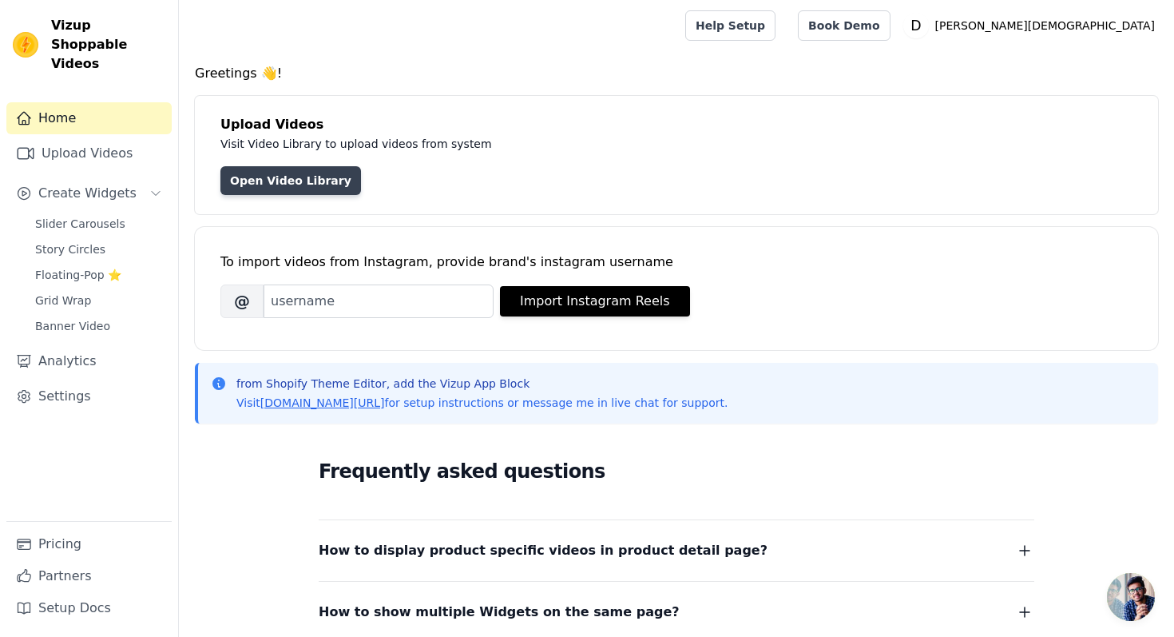
click at [302, 184] on link "Open Video Library" at bounding box center [290, 180] width 141 height 29
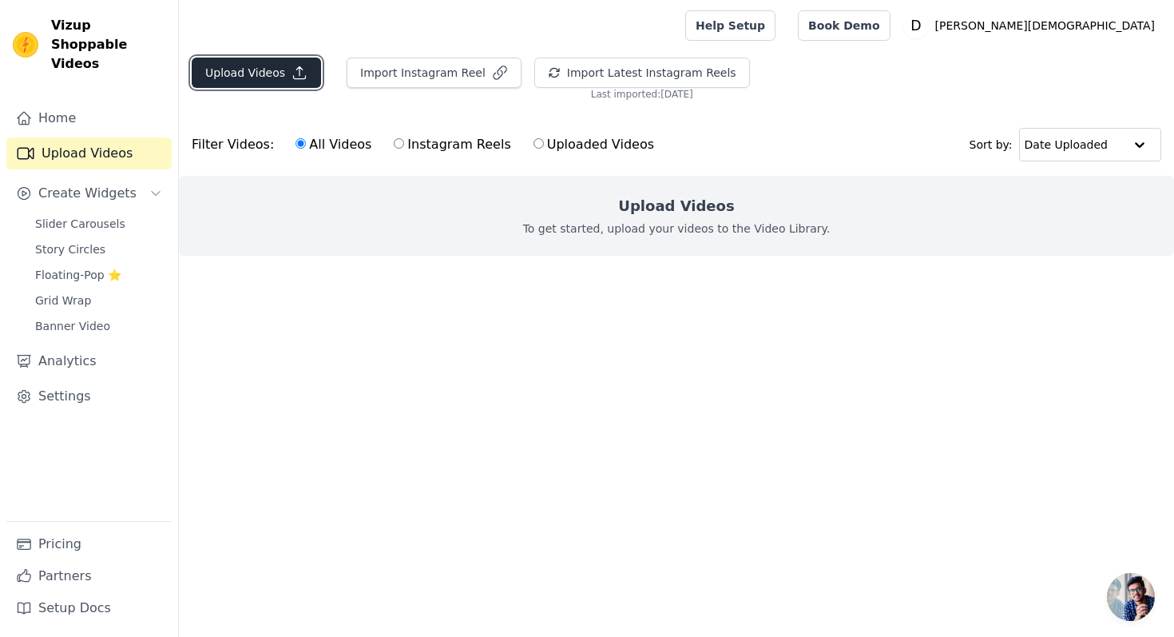
click at [292, 73] on icon "button" at bounding box center [300, 73] width 16 height 16
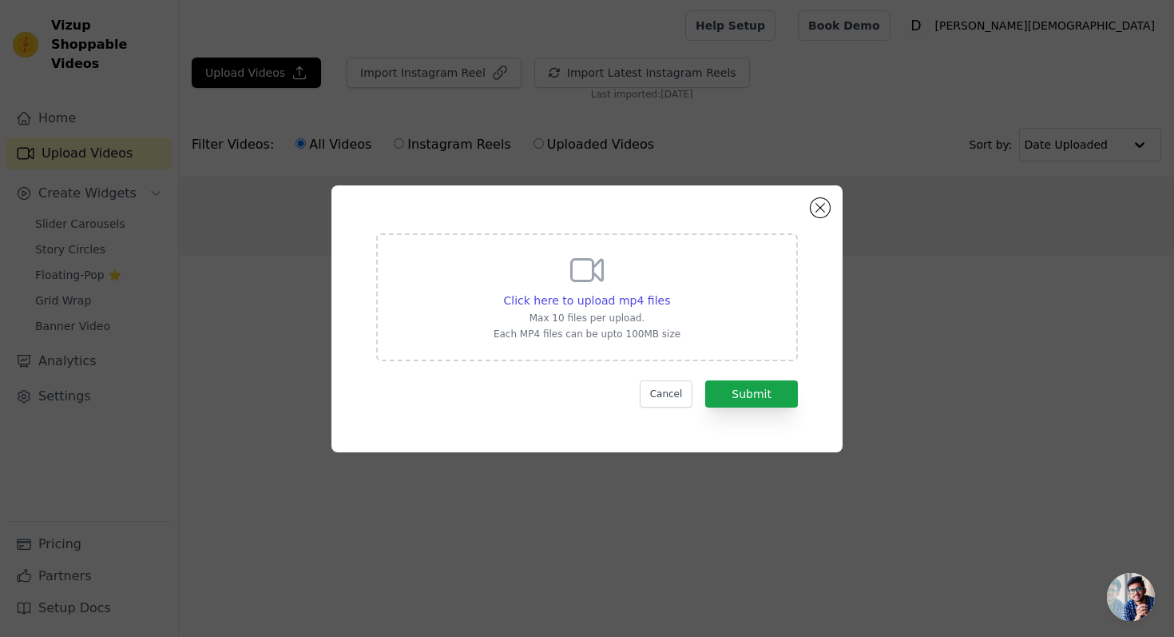
click at [642, 310] on div "Click here to upload mp4 files Max 10 files per upload. Each MP4 files can be u…" at bounding box center [587, 295] width 187 height 89
click at [669, 292] on input "Click here to upload mp4 files Max 10 files per upload. Each MP4 files can be u…" at bounding box center [669, 292] width 1 height 1
type input "C:\fakepath\UGC Doctor.mp4"
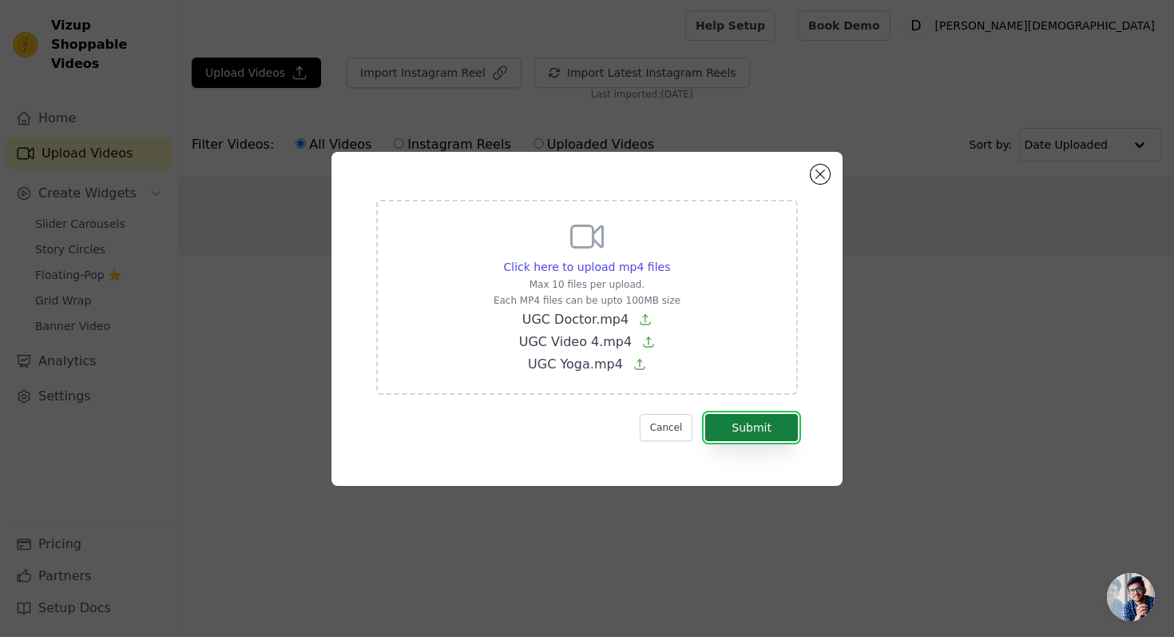
click at [768, 423] on button "Submit" at bounding box center [751, 427] width 93 height 27
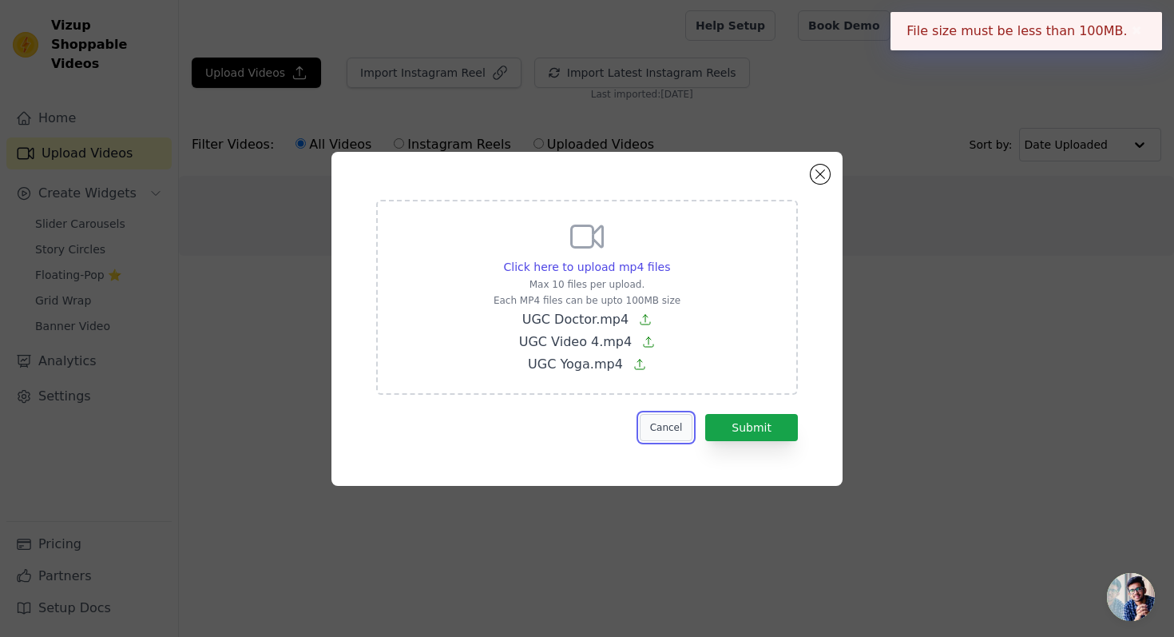
click at [663, 431] on button "Cancel" at bounding box center [667, 427] width 54 height 27
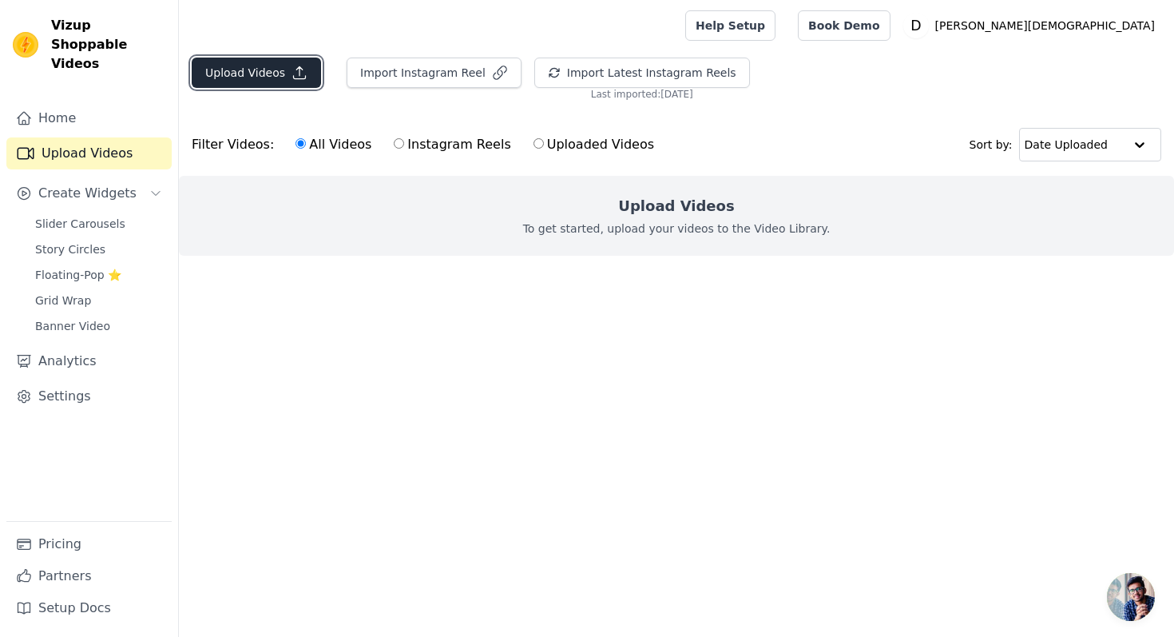
click at [264, 82] on button "Upload Videos" at bounding box center [256, 73] width 129 height 30
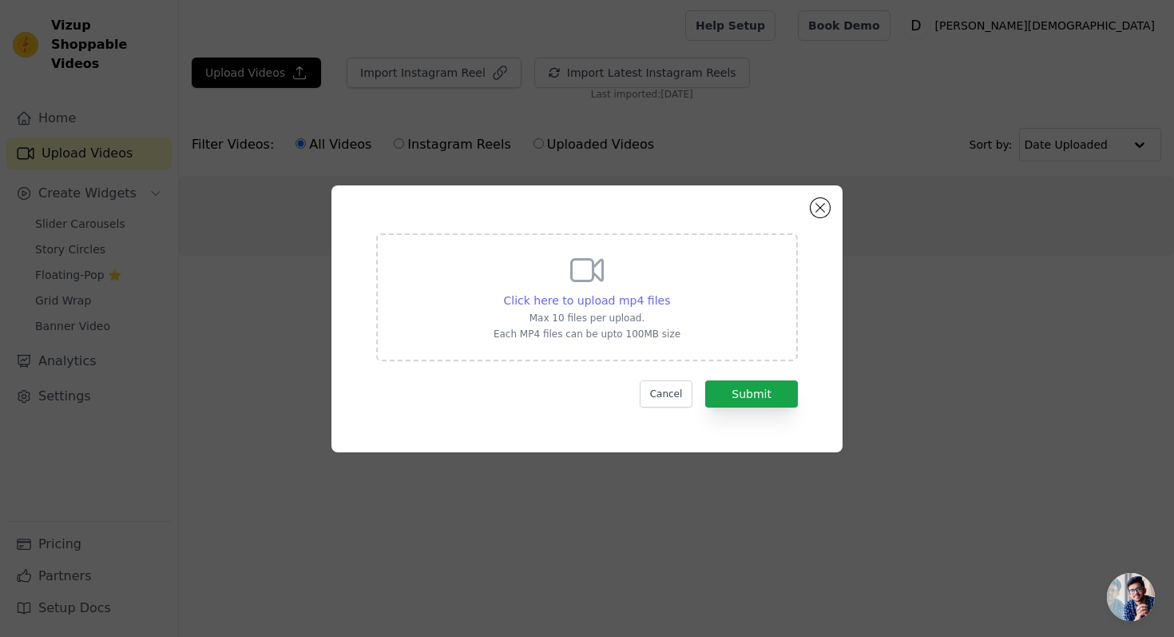
click at [595, 294] on span "Click here to upload mp4 files" at bounding box center [587, 300] width 167 height 13
click at [669, 292] on input "Click here to upload mp4 files Max 10 files per upload. Each MP4 files can be u…" at bounding box center [669, 292] width 1 height 1
type input "C:\fakepath\UGC Doctor.mp4"
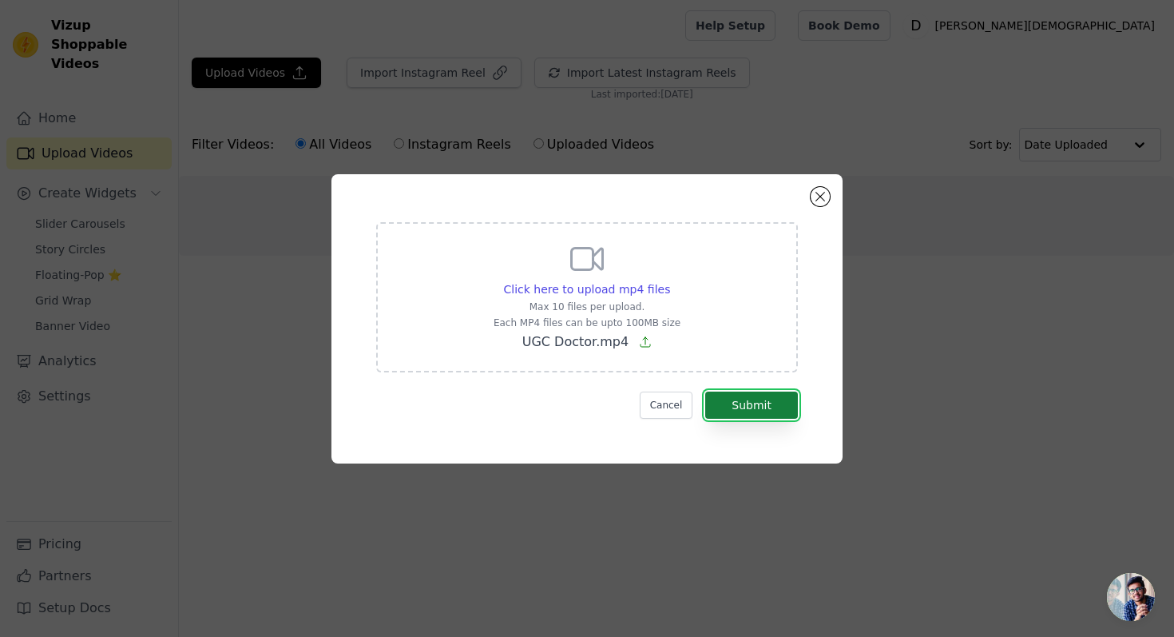
click at [754, 399] on button "Submit" at bounding box center [751, 404] width 93 height 27
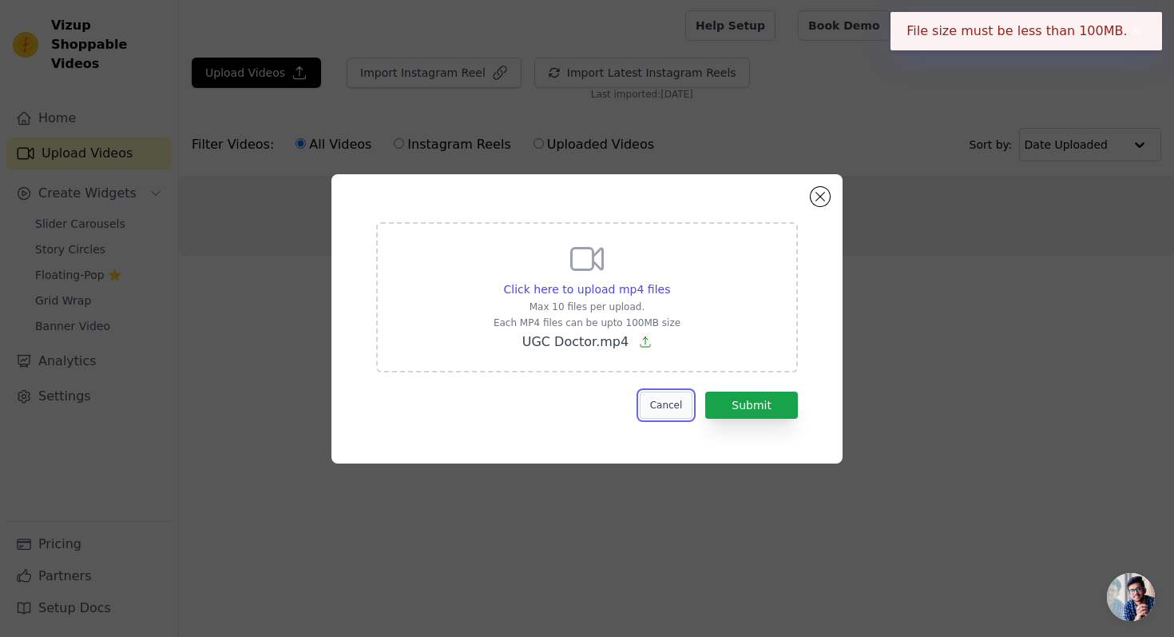
click at [681, 414] on button "Cancel" at bounding box center [667, 404] width 54 height 27
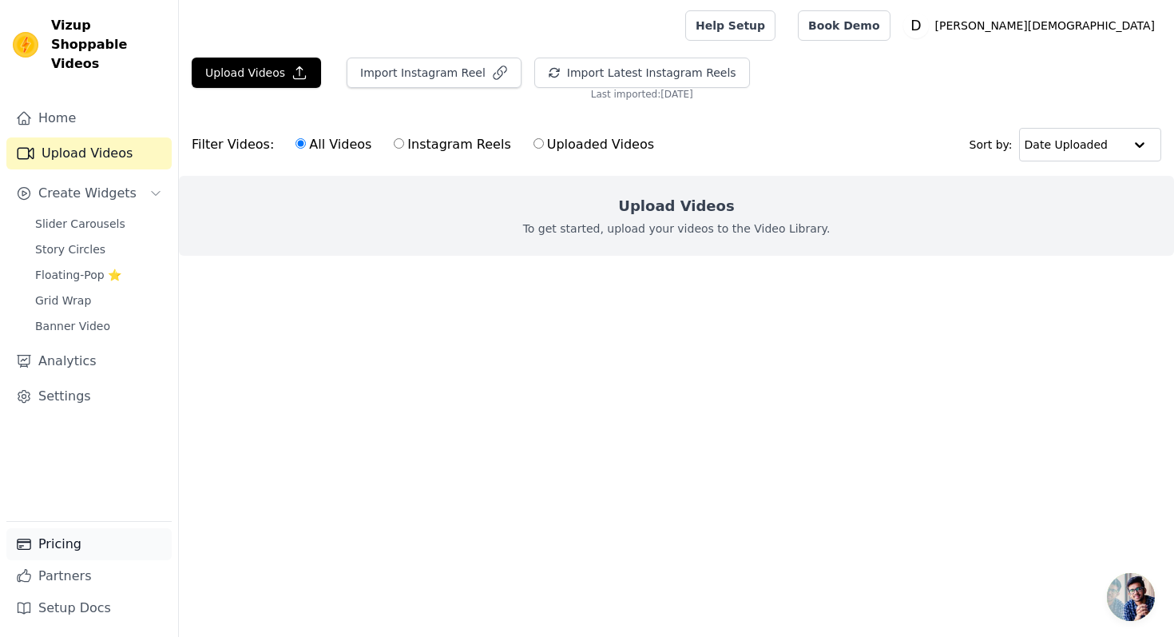
click at [108, 540] on link "Pricing" at bounding box center [88, 544] width 165 height 32
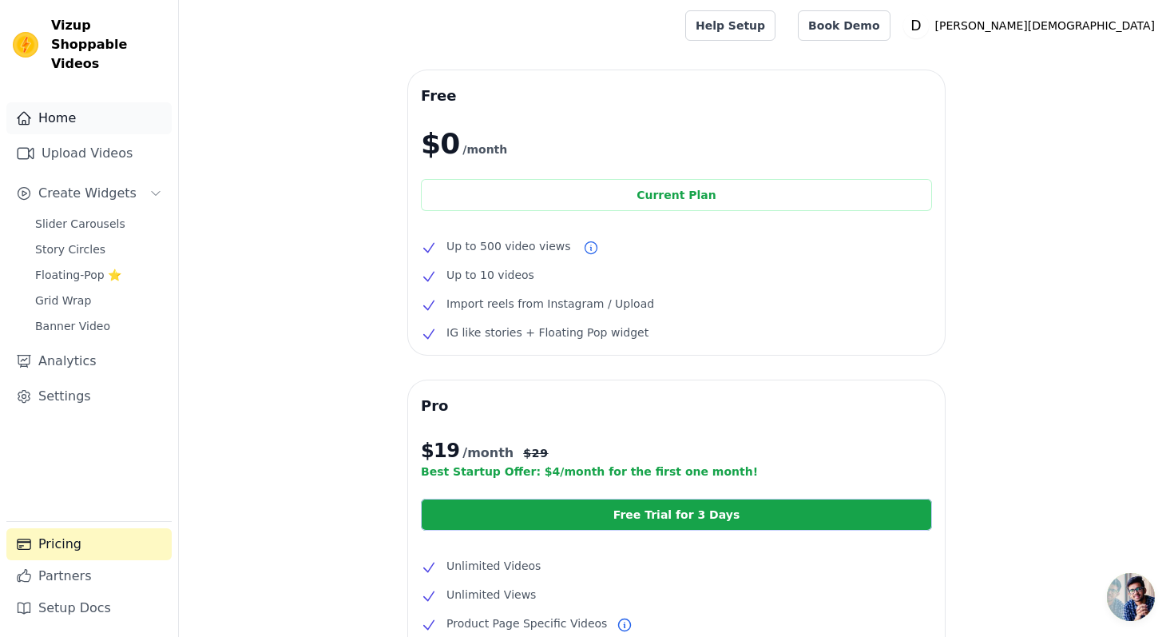
click at [129, 102] on link "Home" at bounding box center [88, 118] width 165 height 32
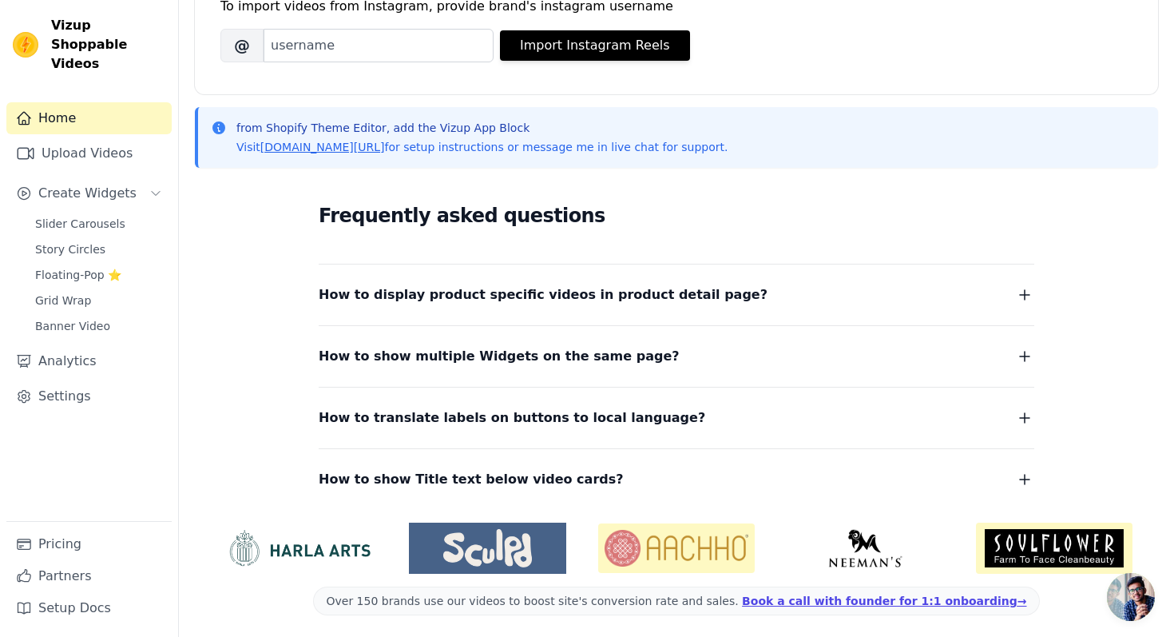
scroll to position [260, 0]
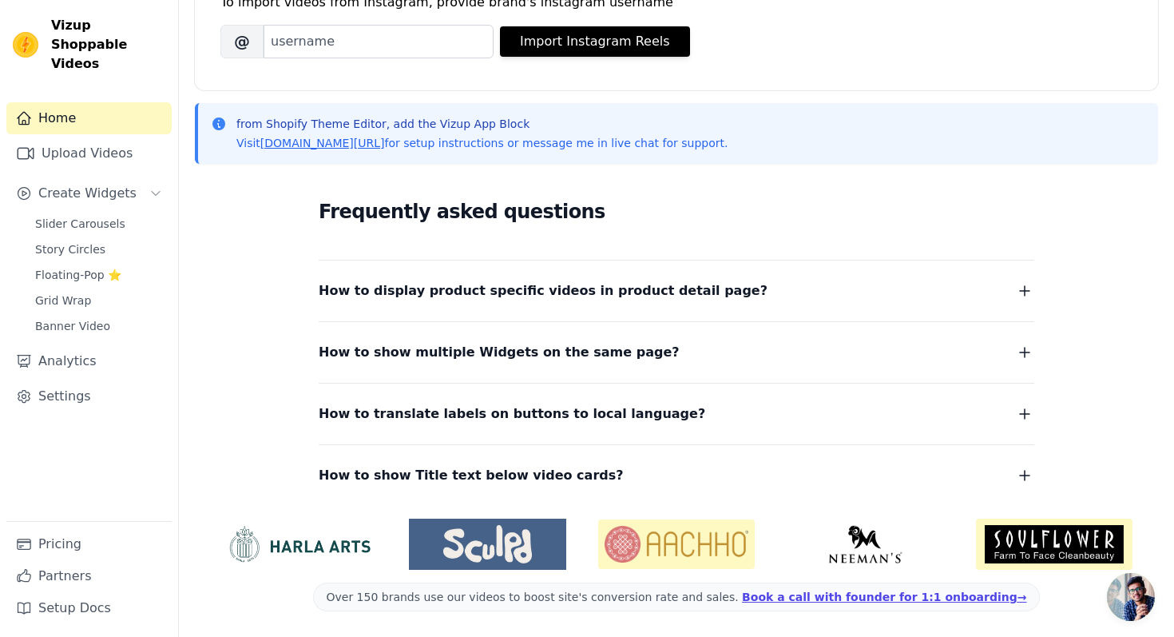
click at [510, 478] on span "How to show Title text below video cards?" at bounding box center [471, 475] width 305 height 22
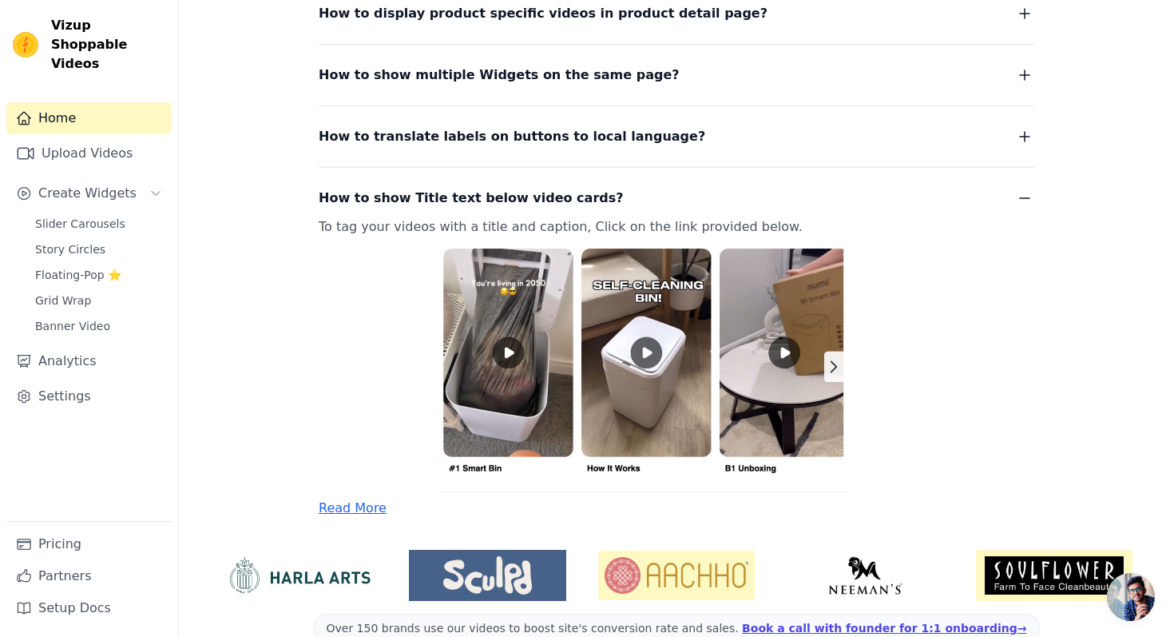
scroll to position [568, 0]
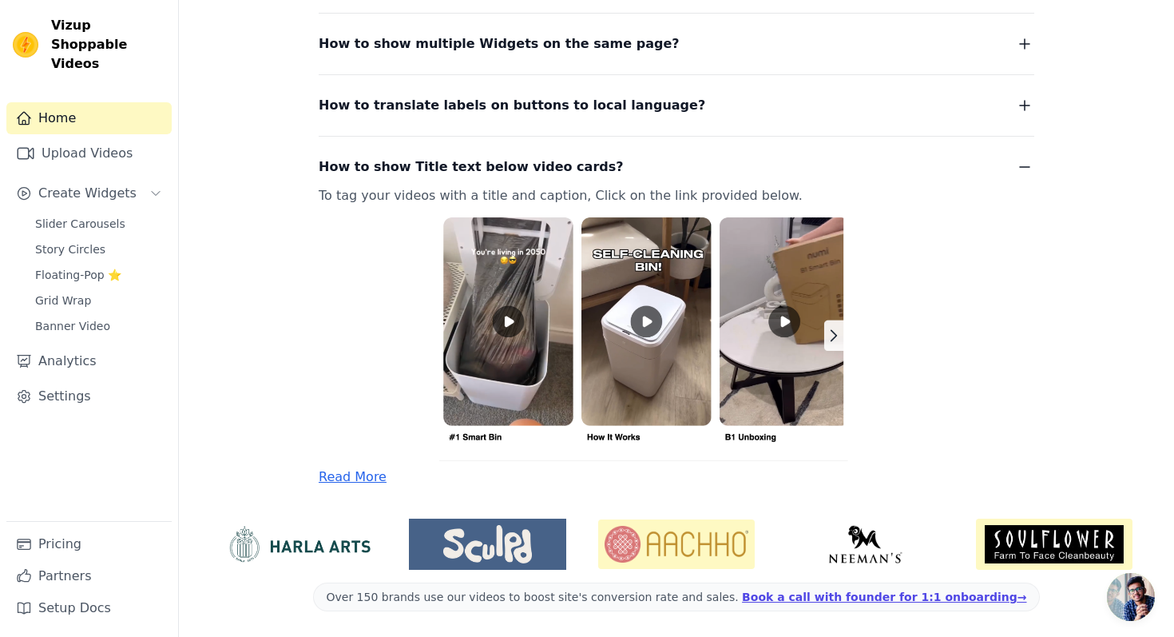
click at [508, 324] on img at bounding box center [657, 334] width 677 height 254
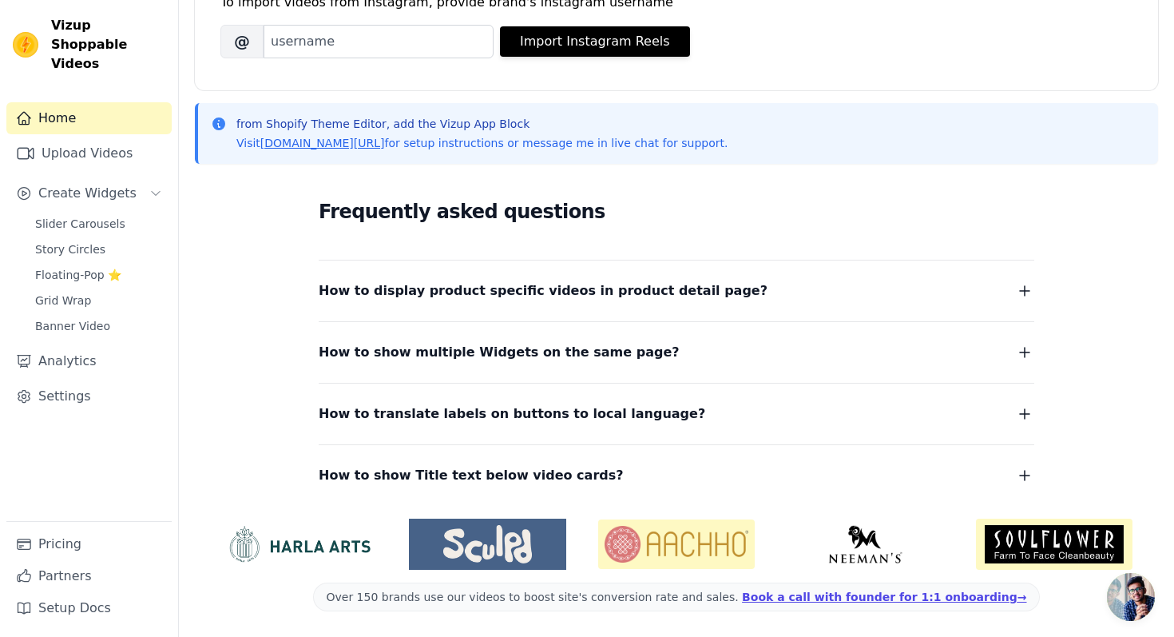
scroll to position [0, 0]
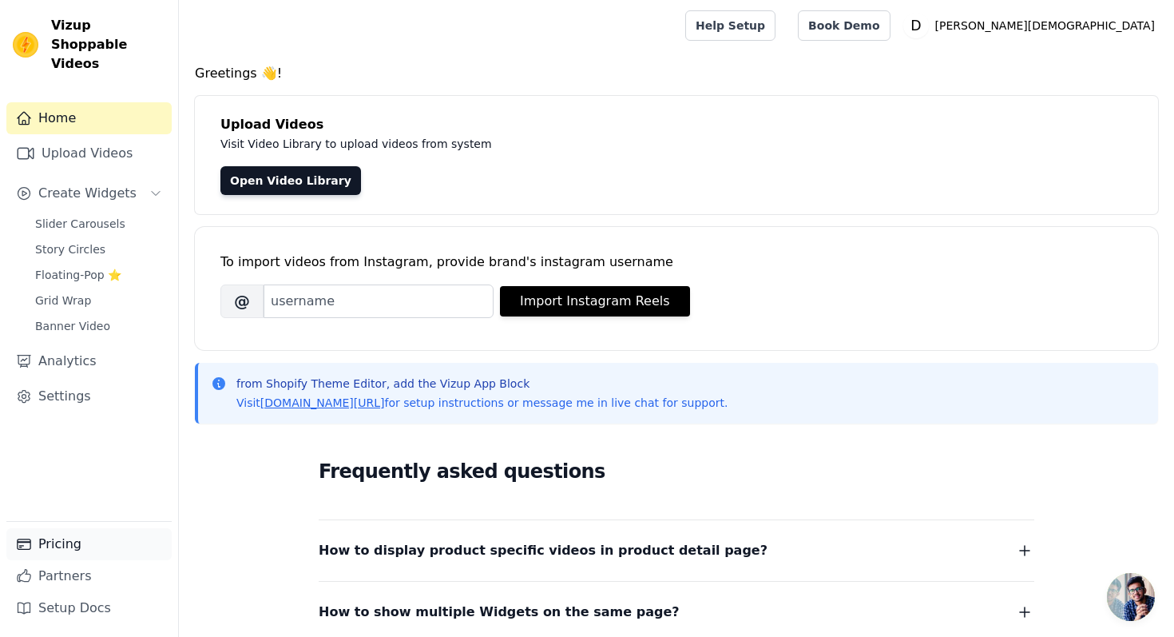
click at [112, 546] on link "Pricing" at bounding box center [88, 544] width 165 height 32
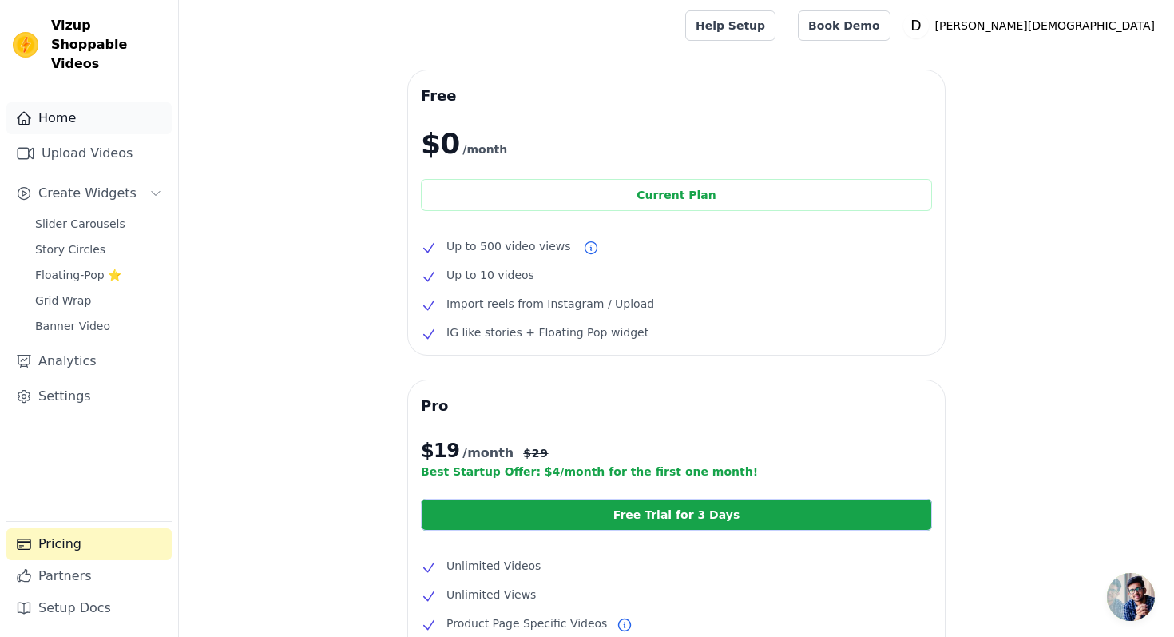
click at [81, 102] on link "Home" at bounding box center [88, 118] width 165 height 32
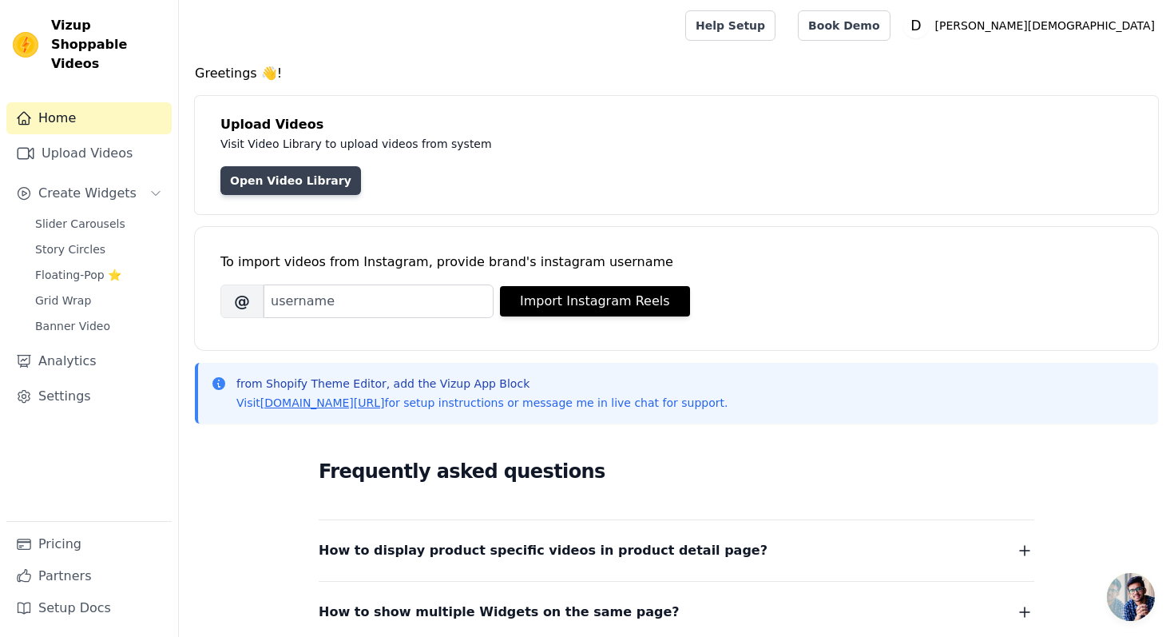
click at [295, 172] on link "Open Video Library" at bounding box center [290, 180] width 141 height 29
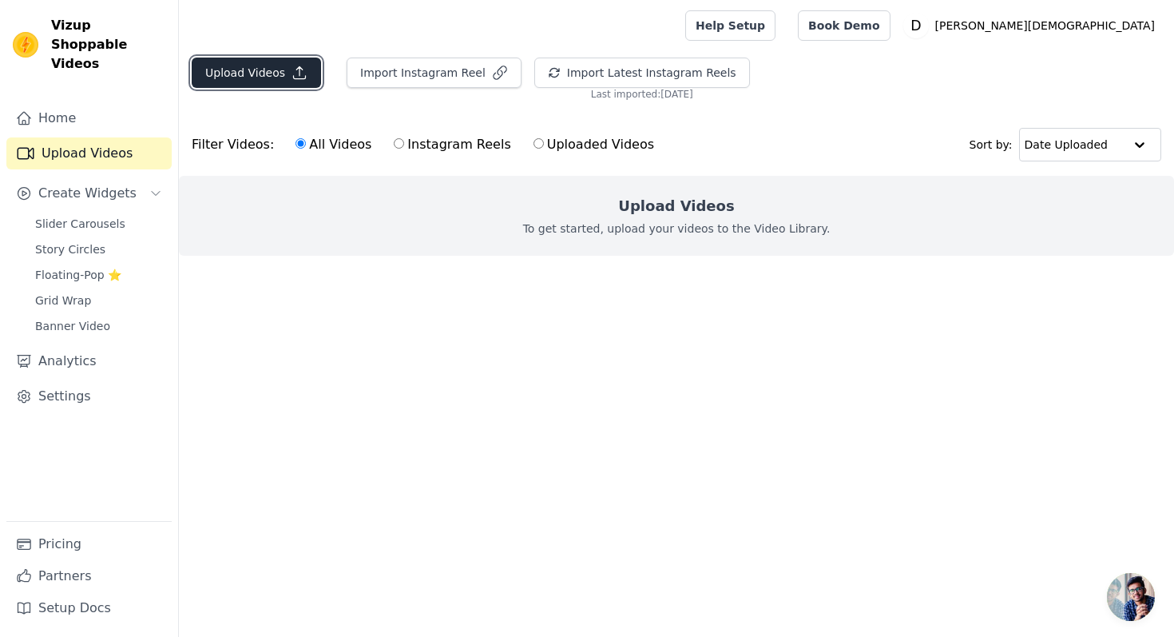
click at [295, 69] on icon "button" at bounding box center [300, 73] width 16 height 16
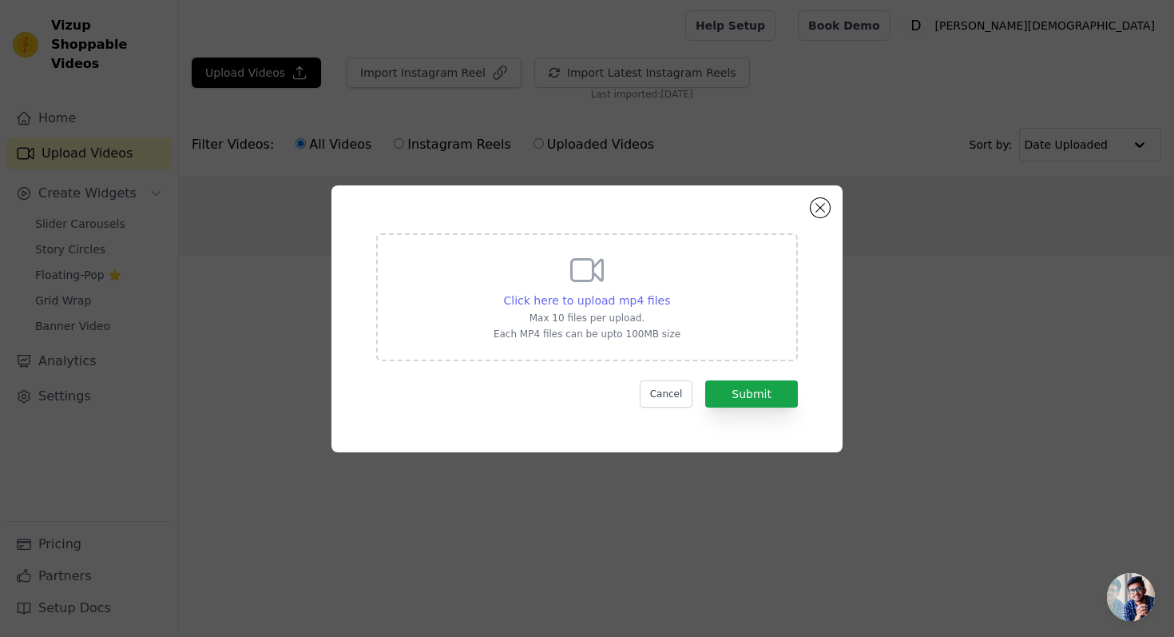
click at [626, 300] on span "Click here to upload mp4 files" at bounding box center [587, 300] width 167 height 13
click at [669, 292] on input "Click here to upload mp4 files Max 10 files per upload. Each MP4 files can be u…" at bounding box center [669, 292] width 1 height 1
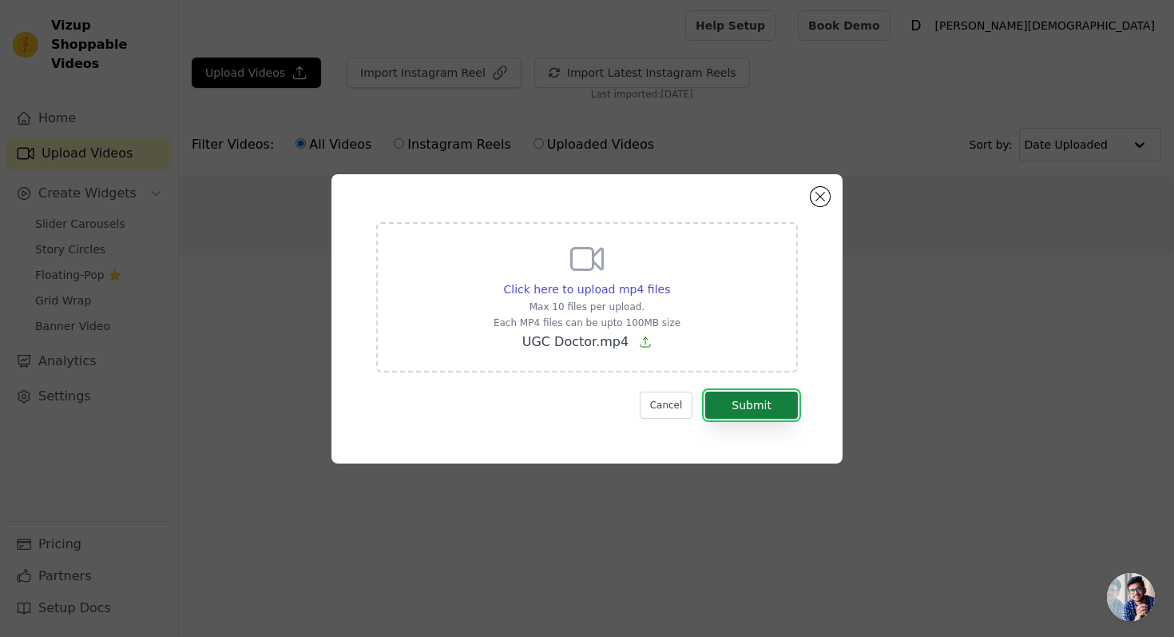
click at [757, 402] on button "Submit" at bounding box center [751, 404] width 93 height 27
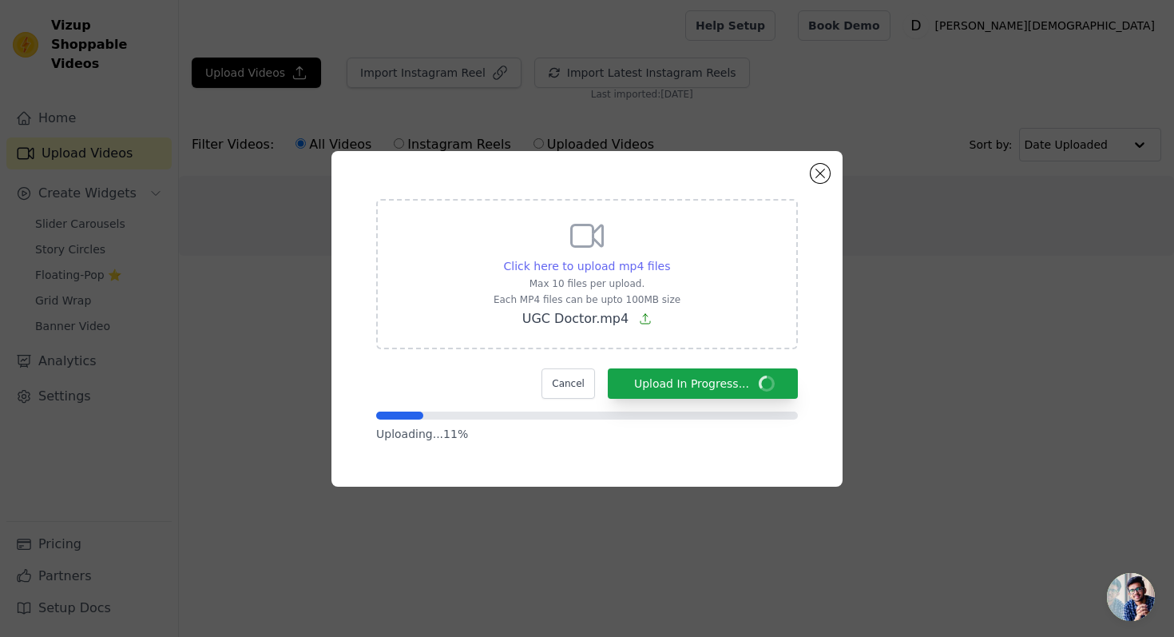
click at [595, 268] on span "Click here to upload mp4 files" at bounding box center [587, 266] width 167 height 13
click at [669, 258] on input "Click here to upload mp4 files Max 10 files per upload. Each MP4 files can be u…" at bounding box center [669, 257] width 1 height 1
type input "C:\fakepath\UGC Video 4.mp4"
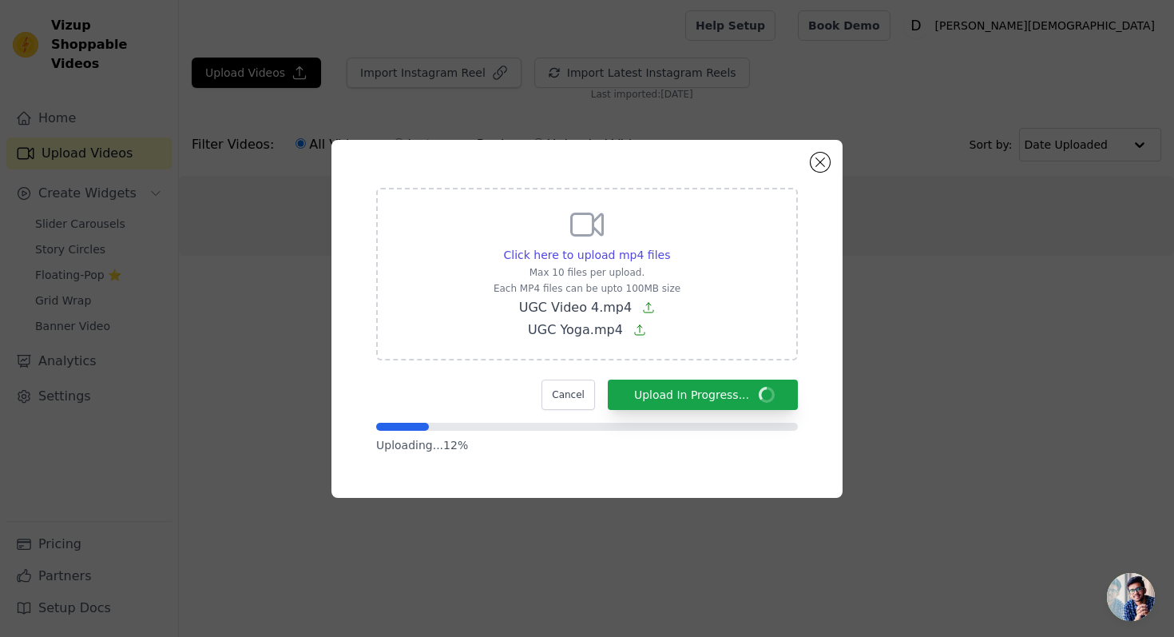
click at [648, 305] on icon at bounding box center [648, 307] width 13 height 13
click at [669, 247] on input "Click here to upload mp4 files Max 10 files per upload. Each MP4 files can be u…" at bounding box center [669, 246] width 1 height 1
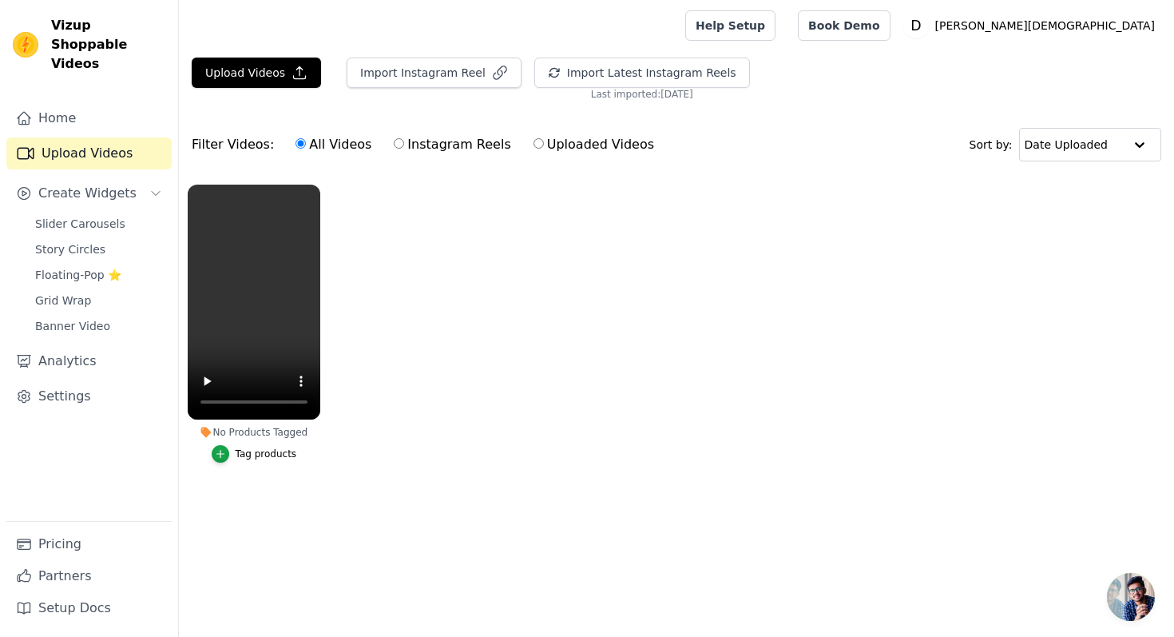
click at [235, 451] on button "Tag products" at bounding box center [254, 454] width 85 height 18
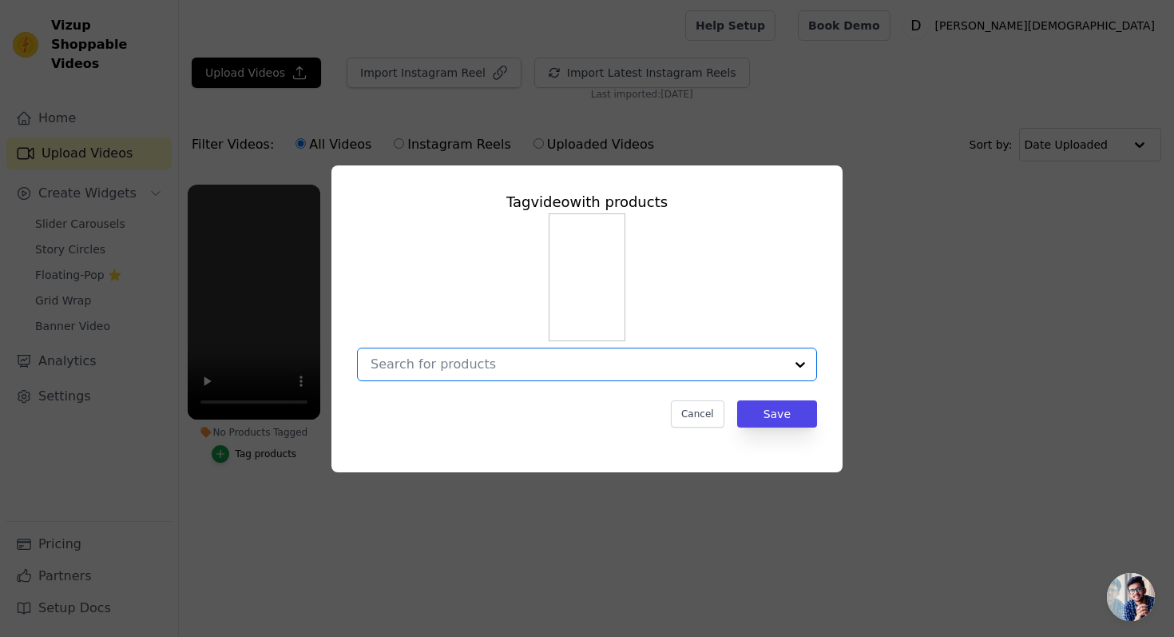
click at [507, 361] on input "No Products Tagged Tag video with products Option undefined, selected. Select i…" at bounding box center [578, 363] width 414 height 15
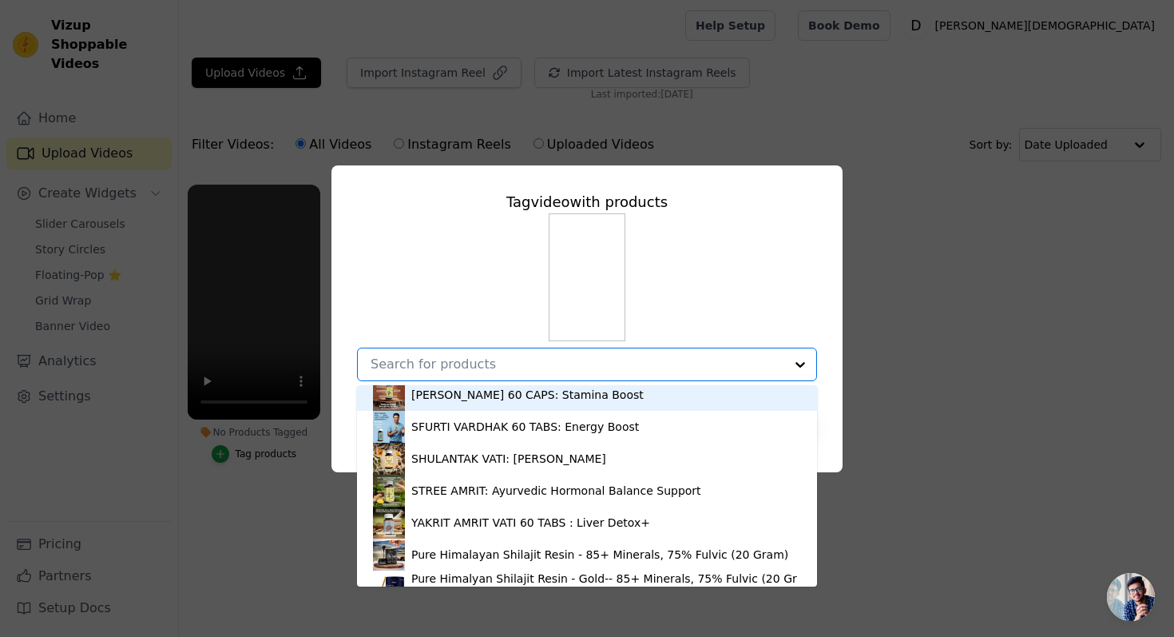
scroll to position [150, 0]
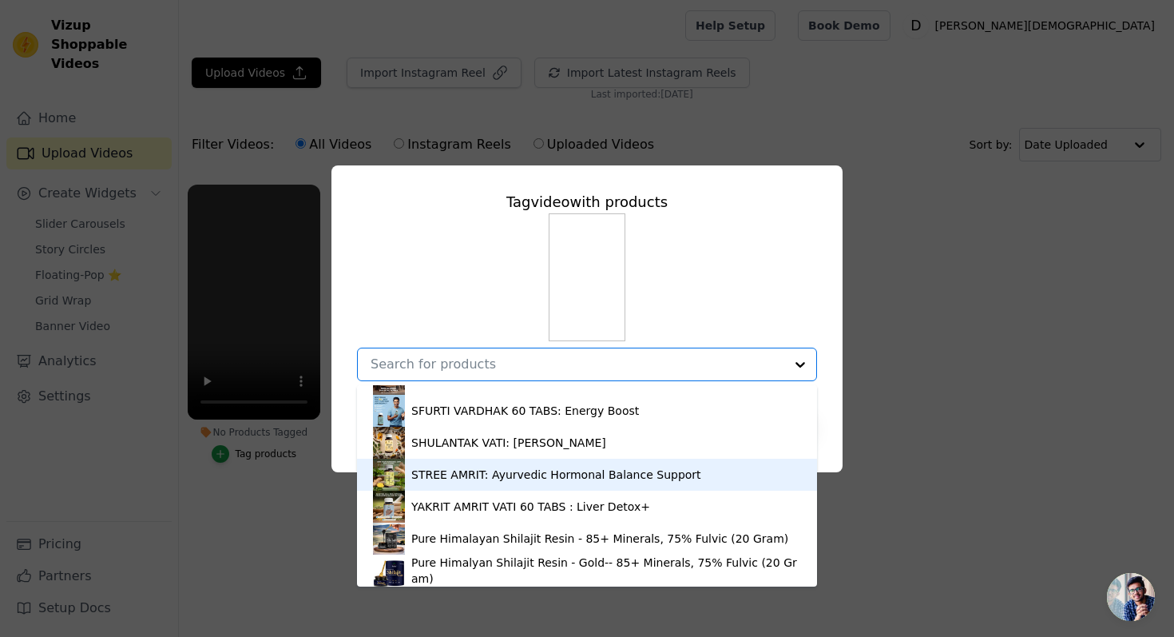
click at [492, 467] on div "STREE AMRIT: Ayurvedic Hormonal Balance Support" at bounding box center [556, 475] width 290 height 16
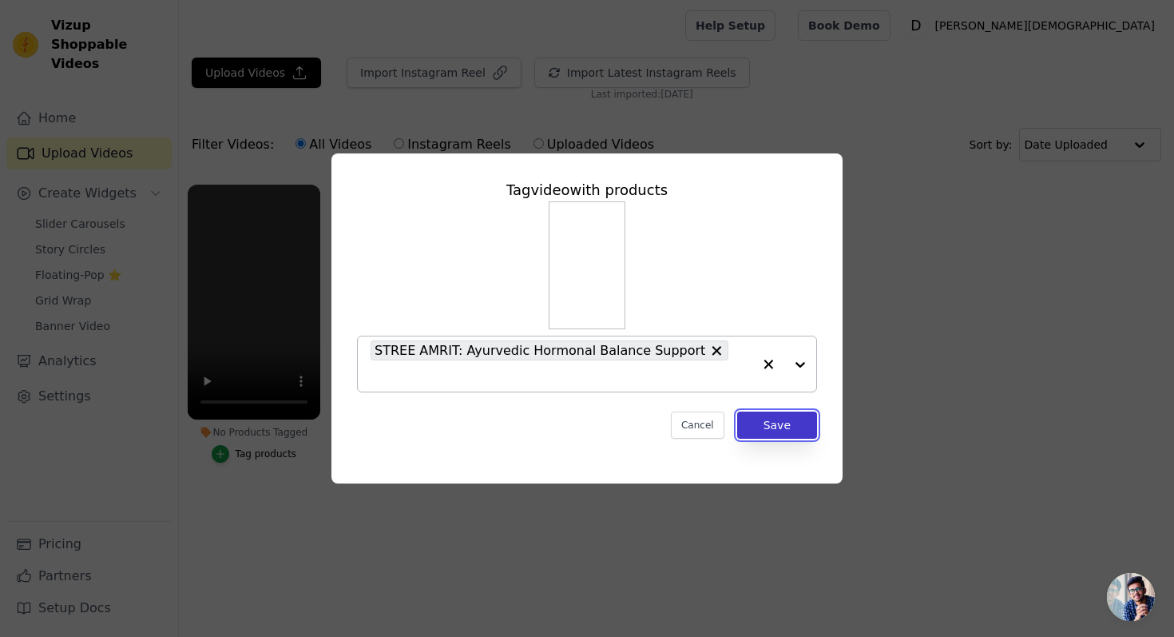
click at [784, 425] on button "Save" at bounding box center [777, 424] width 80 height 27
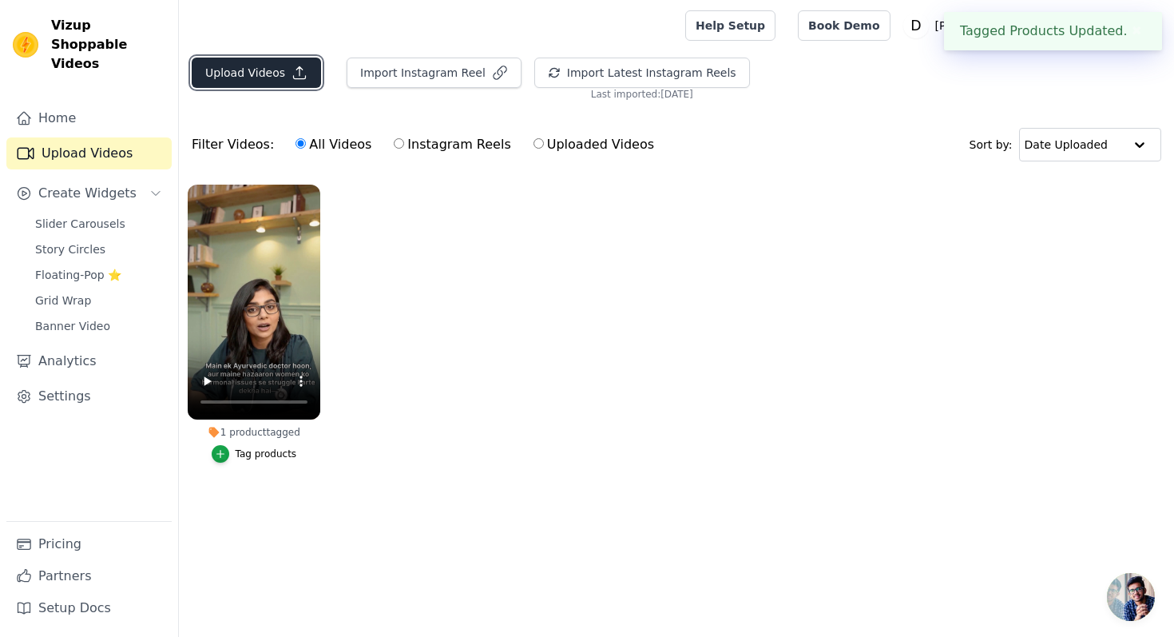
click at [273, 80] on button "Upload Videos" at bounding box center [256, 73] width 129 height 30
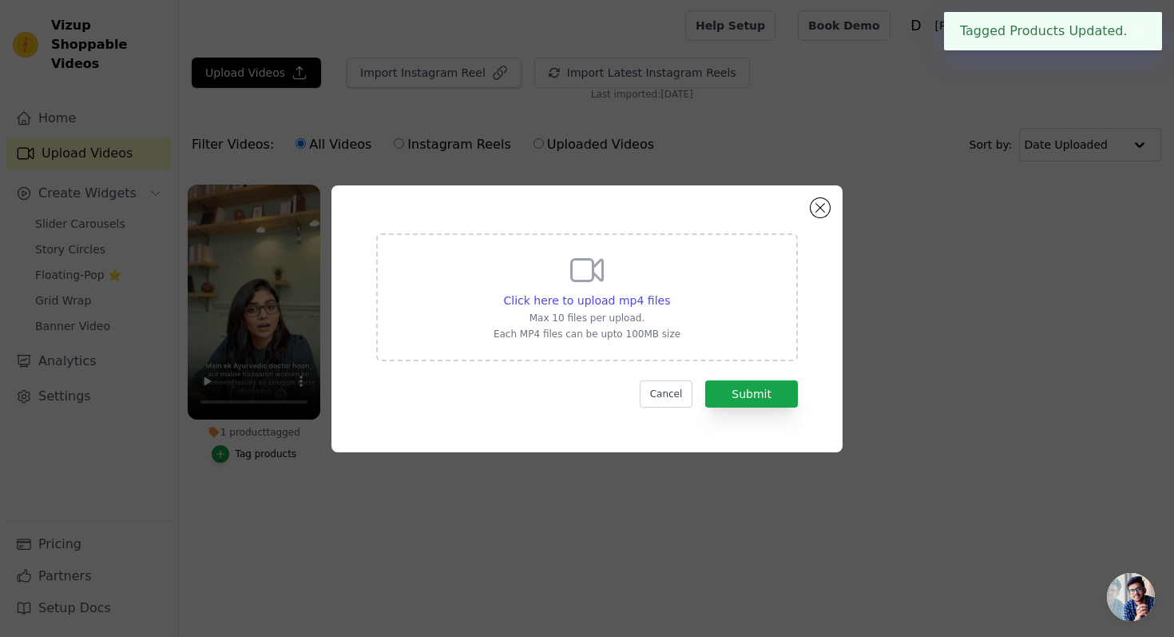
click at [606, 288] on div "Click here to upload mp4 files Max 10 files per upload. Each MP4 files can be u…" at bounding box center [587, 295] width 187 height 89
click at [669, 292] on input "Click here to upload mp4 files Max 10 files per upload. Each MP4 files can be u…" at bounding box center [669, 292] width 1 height 1
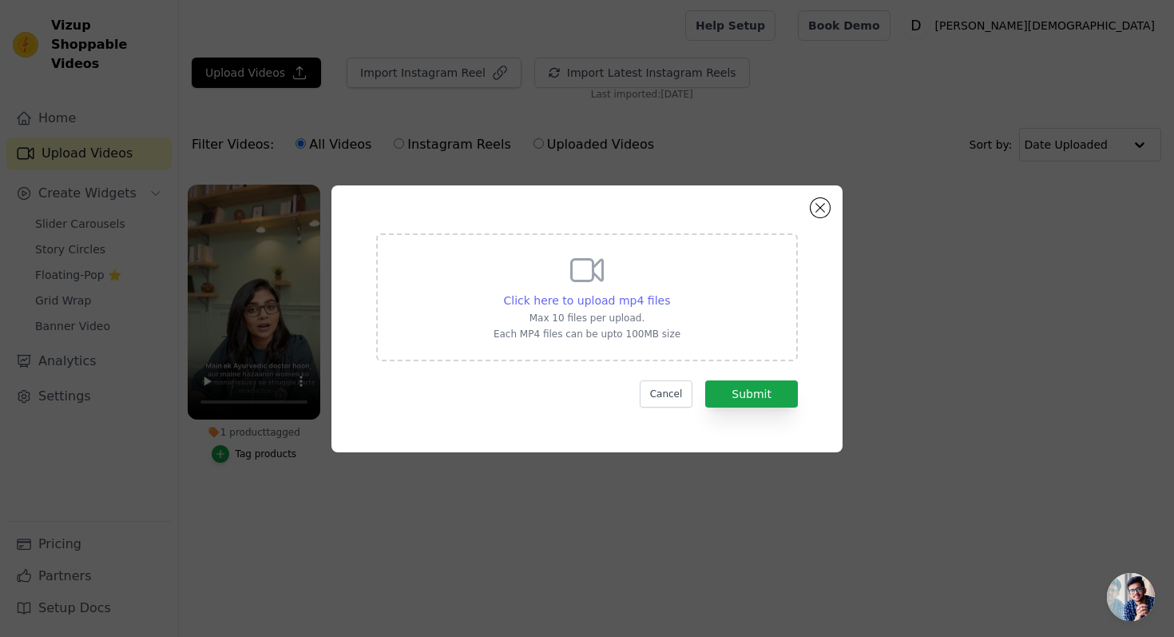
click at [629, 297] on span "Click here to upload mp4 files" at bounding box center [587, 300] width 167 height 13
click at [669, 292] on input "Click here to upload mp4 files Max 10 files per upload. Each MP4 files can be u…" at bounding box center [669, 292] width 1 height 1
type input "C:\fakepath\UGC Video 4.mp4"
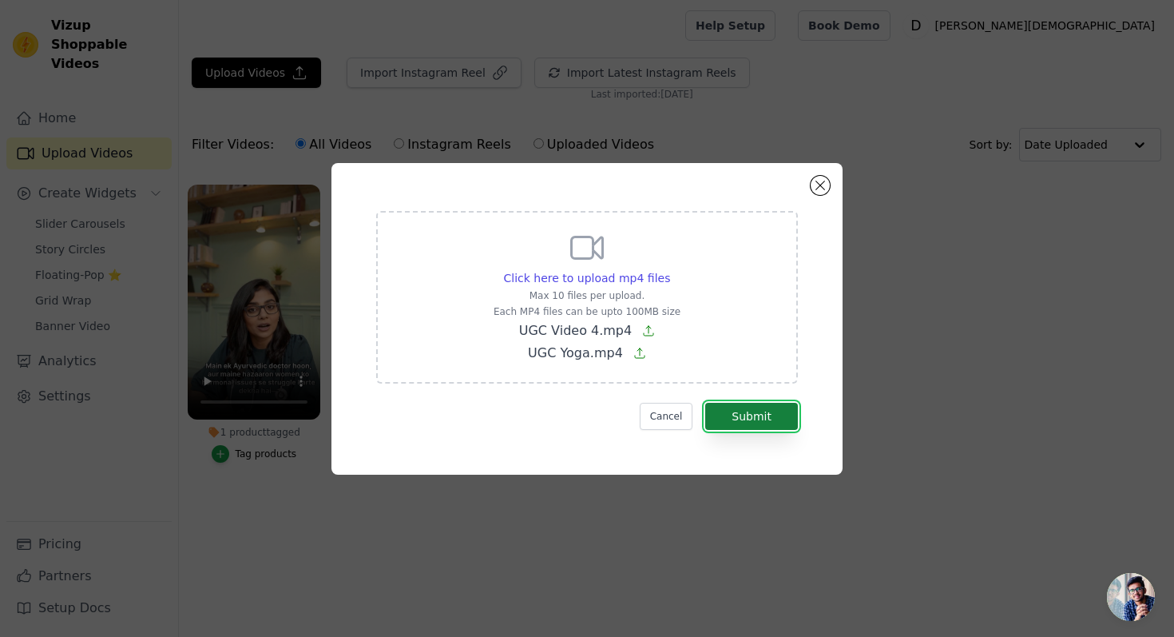
click at [751, 411] on button "Submit" at bounding box center [751, 416] width 93 height 27
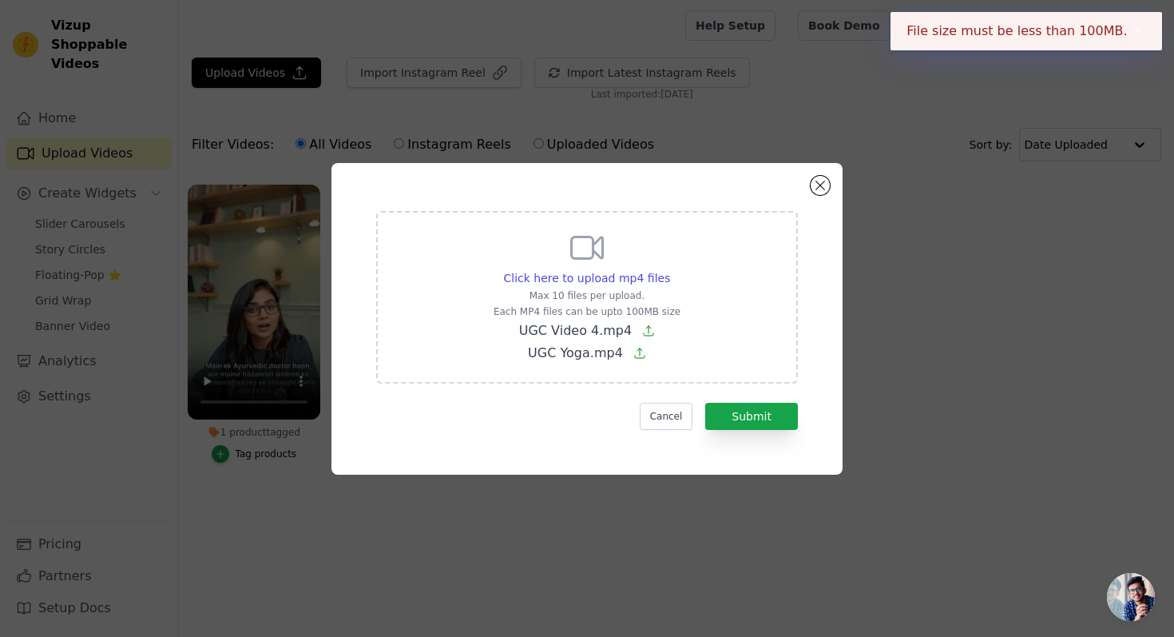
click at [594, 347] on span "UGC Yoga.mp4" at bounding box center [575, 352] width 95 height 15
click at [669, 270] on input "Click here to upload mp4 files Max 10 files per upload. Each MP4 files can be u…" at bounding box center [669, 269] width 1 height 1
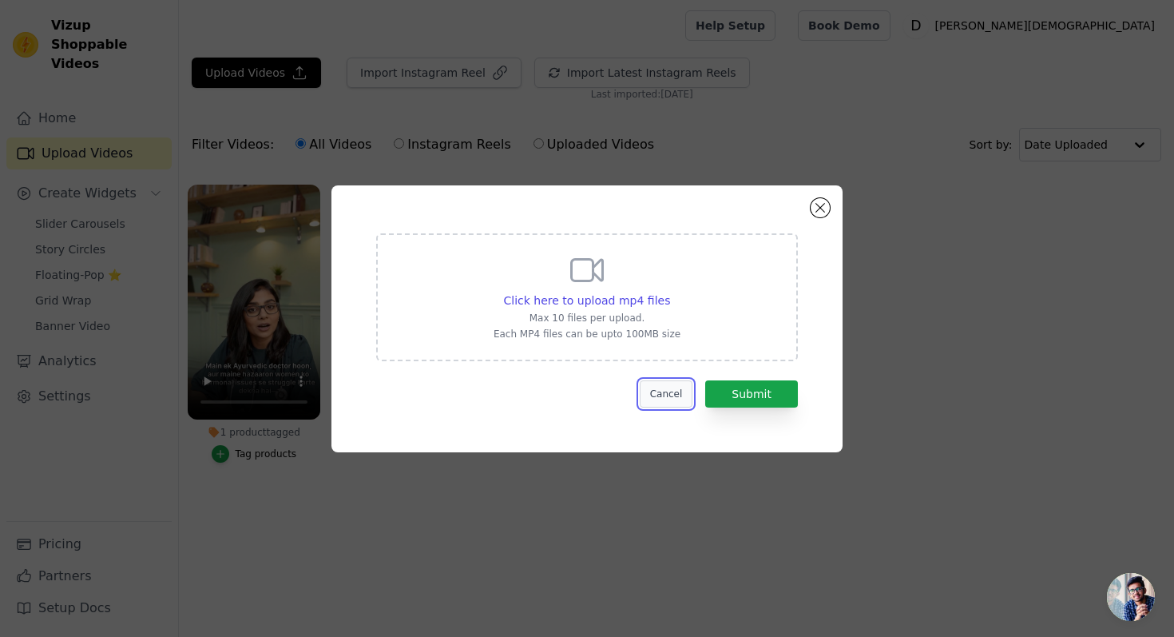
click at [662, 398] on button "Cancel" at bounding box center [667, 393] width 54 height 27
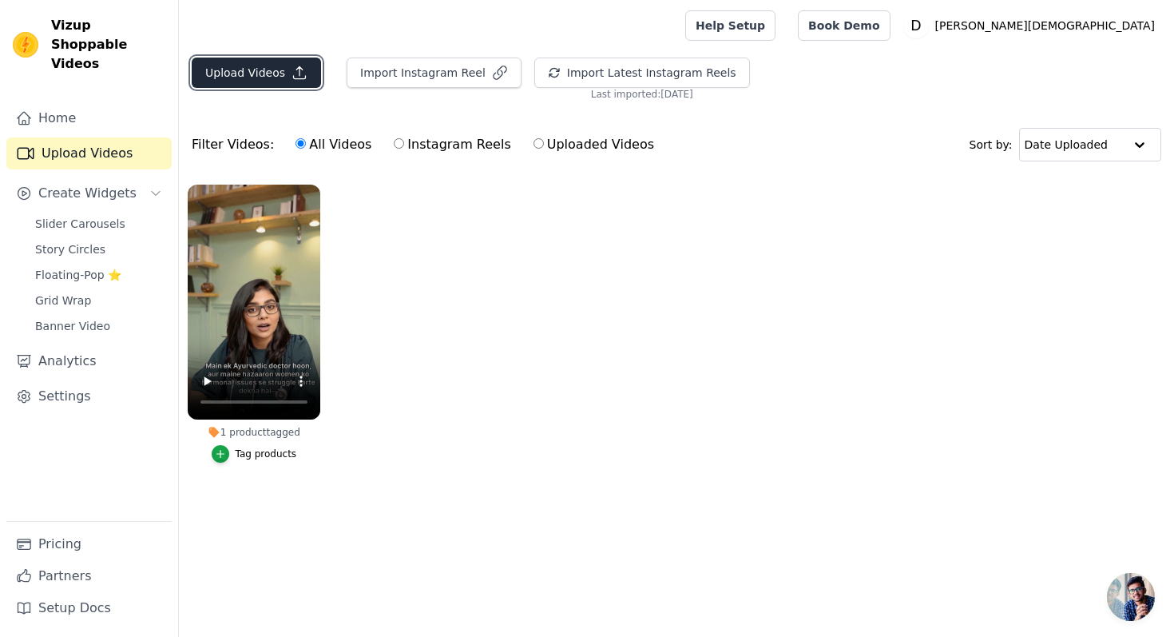
click at [296, 73] on icon "button" at bounding box center [300, 73] width 12 height 12
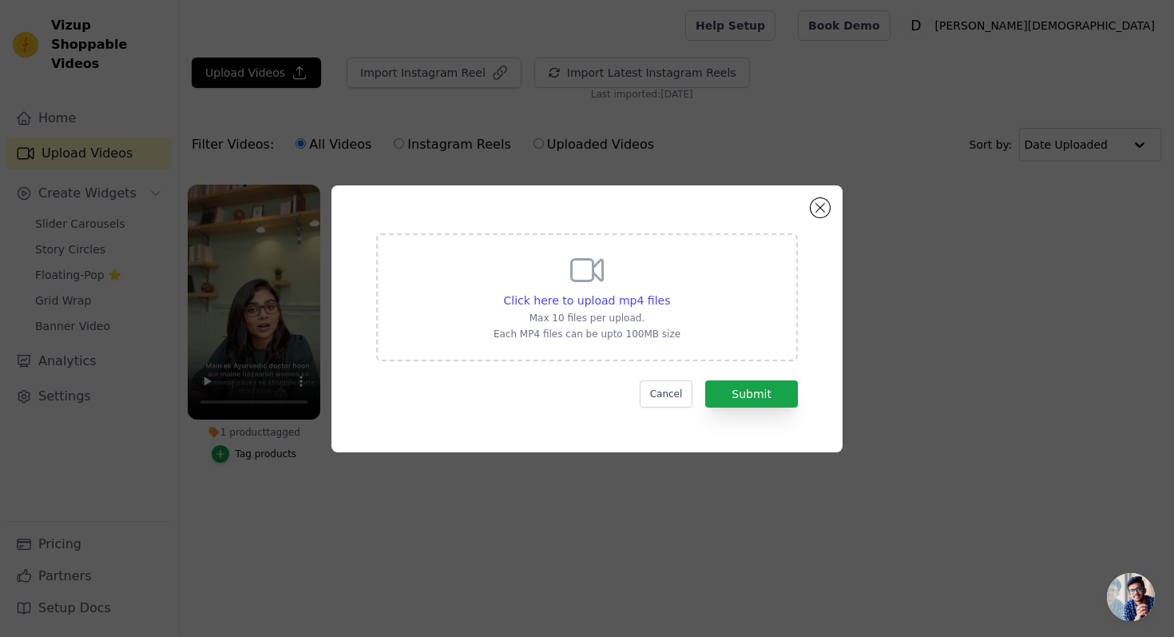
click at [666, 304] on div "Click here to upload mp4 files" at bounding box center [587, 300] width 187 height 16
click at [669, 292] on input "Click here to upload mp4 files Max 10 files per upload. Each MP4 files can be u…" at bounding box center [669, 292] width 1 height 1
type input "C:\fakepath\UGC Video 4.mp4"
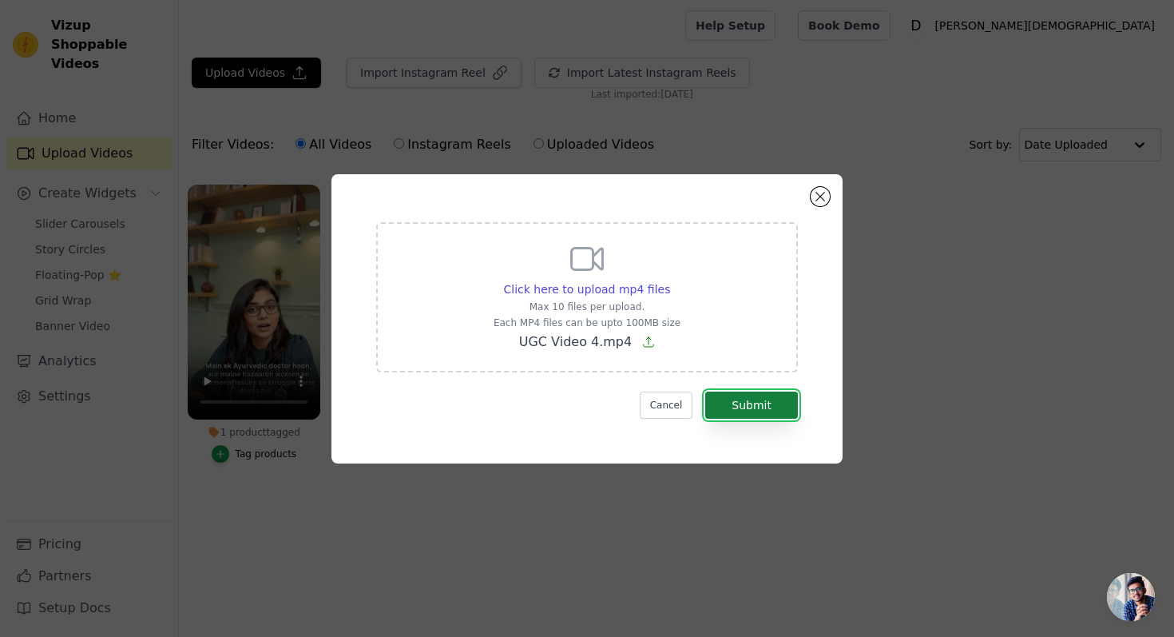
click at [781, 411] on button "Submit" at bounding box center [751, 404] width 93 height 27
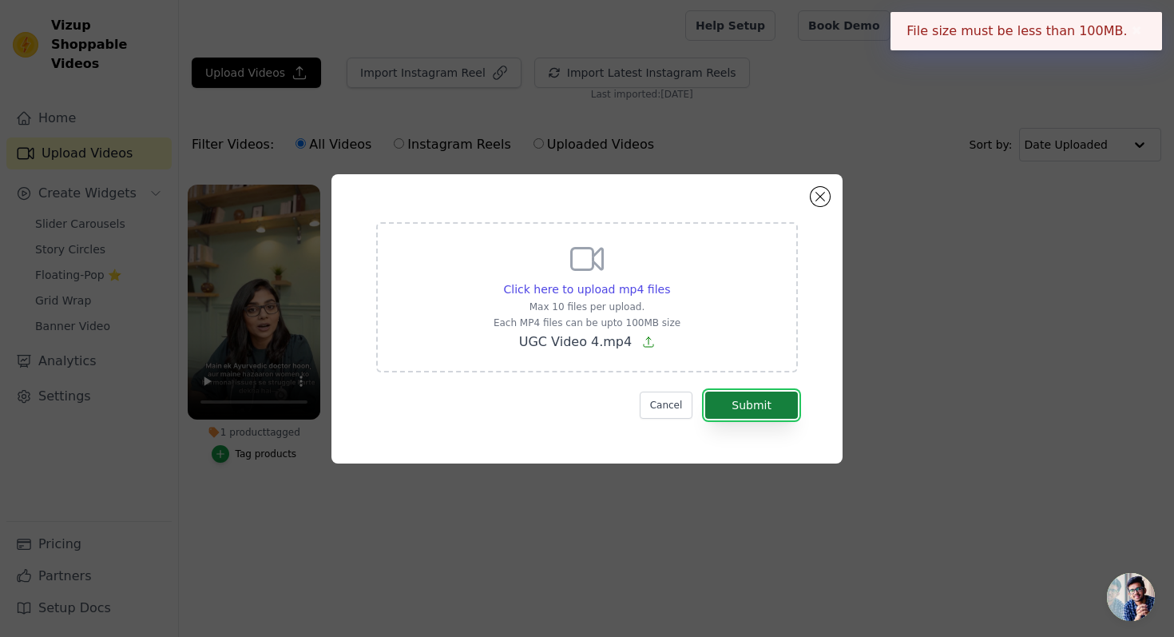
click at [781, 411] on button "Submit" at bounding box center [751, 404] width 93 height 27
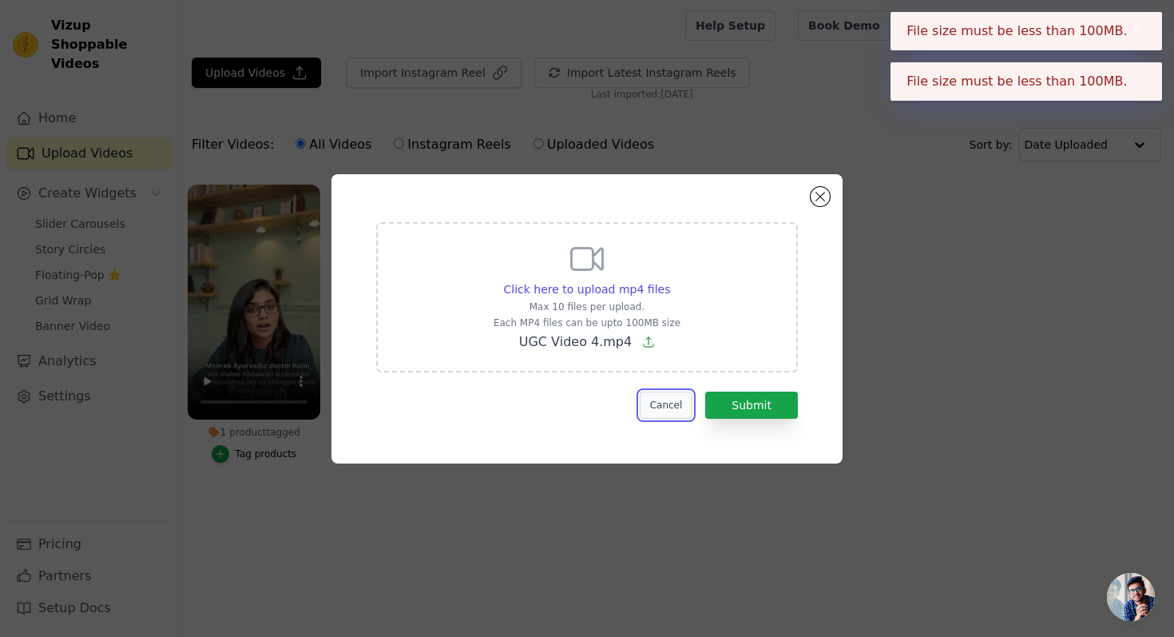
click at [677, 414] on button "Cancel" at bounding box center [667, 404] width 54 height 27
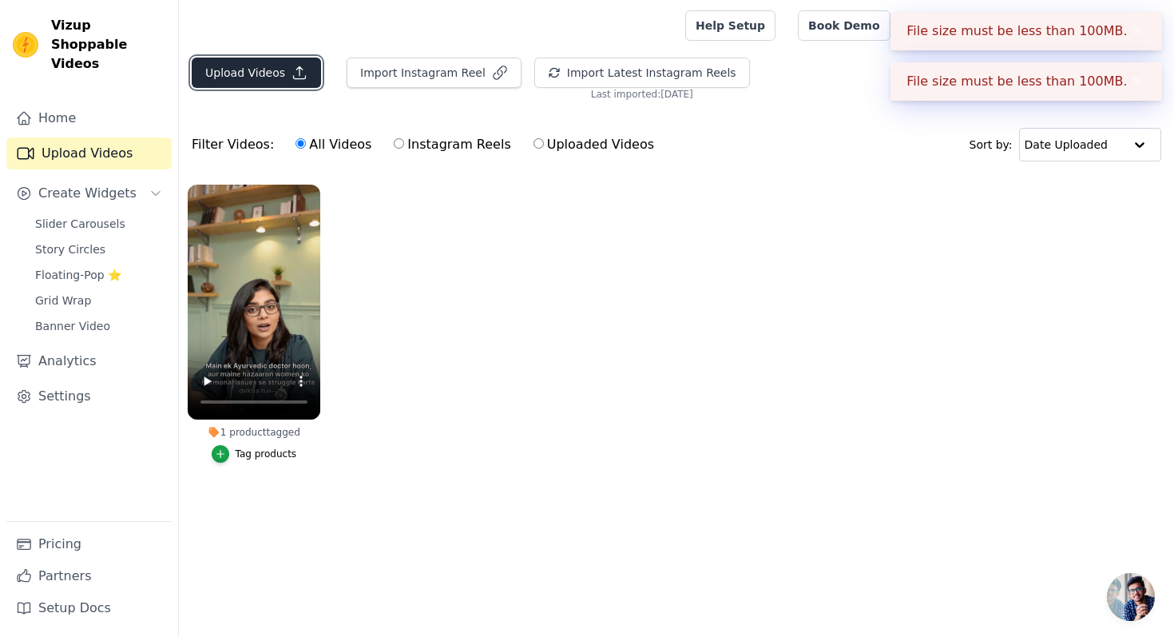
click at [292, 79] on icon "button" at bounding box center [300, 73] width 16 height 16
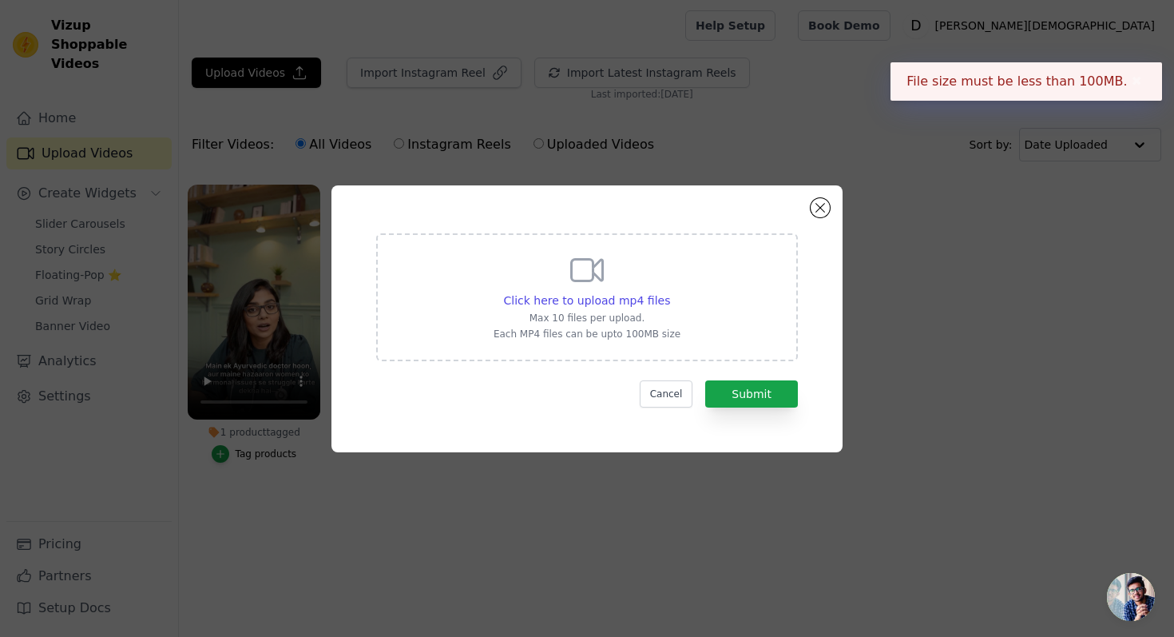
click at [660, 272] on div "Click here to upload mp4 files Max 10 files per upload. Each MP4 files can be u…" at bounding box center [587, 295] width 187 height 89
click at [669, 292] on input "Click here to upload mp4 files Max 10 files per upload. Each MP4 files can be u…" at bounding box center [669, 292] width 1 height 1
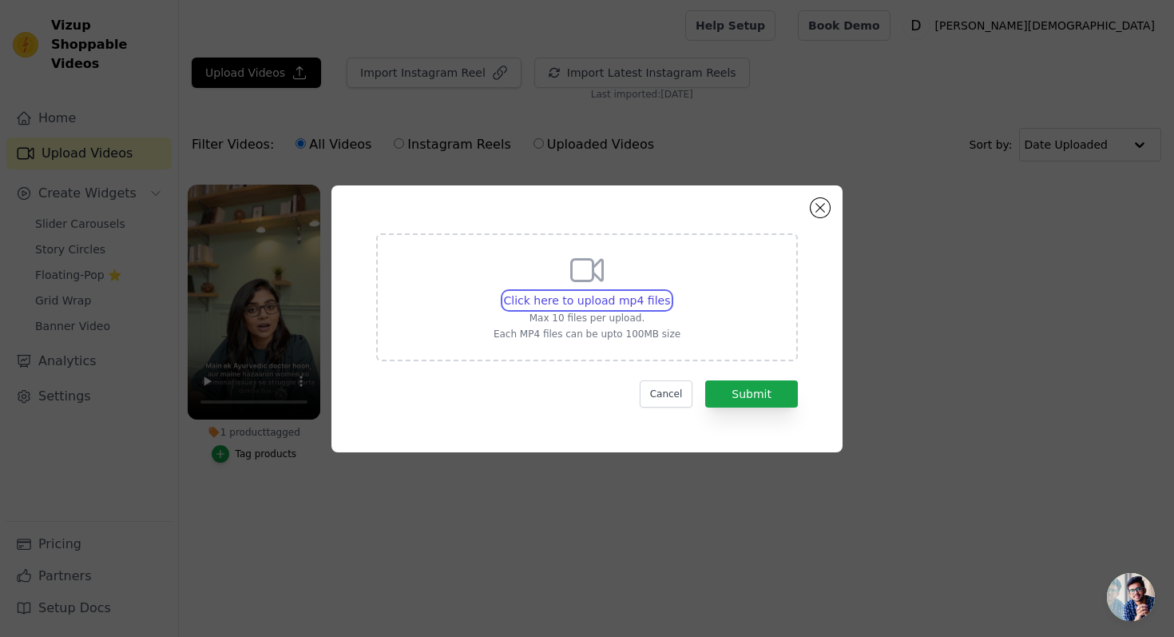
type input "C:\fakepath\UGC Yoga.mp4"
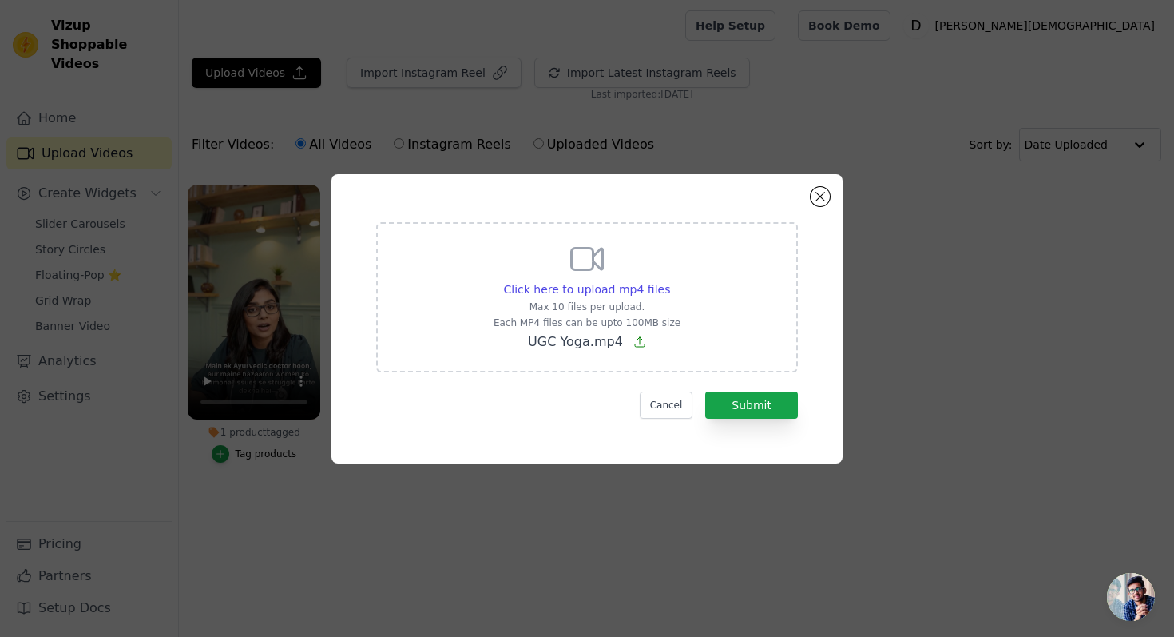
click at [801, 414] on div "Click here to upload mp4 files Max 10 files per upload. Each MP4 files can be u…" at bounding box center [587, 319] width 454 height 232
click at [775, 405] on button "Submit" at bounding box center [751, 404] width 93 height 27
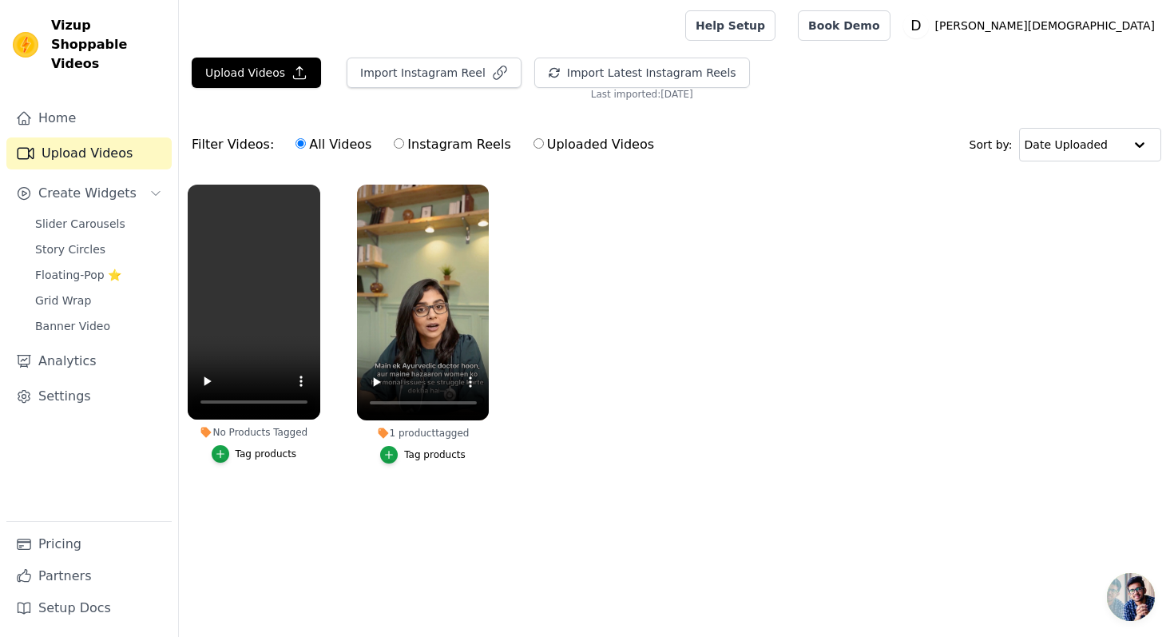
click at [258, 454] on div "Tag products" at bounding box center [267, 453] width 62 height 13
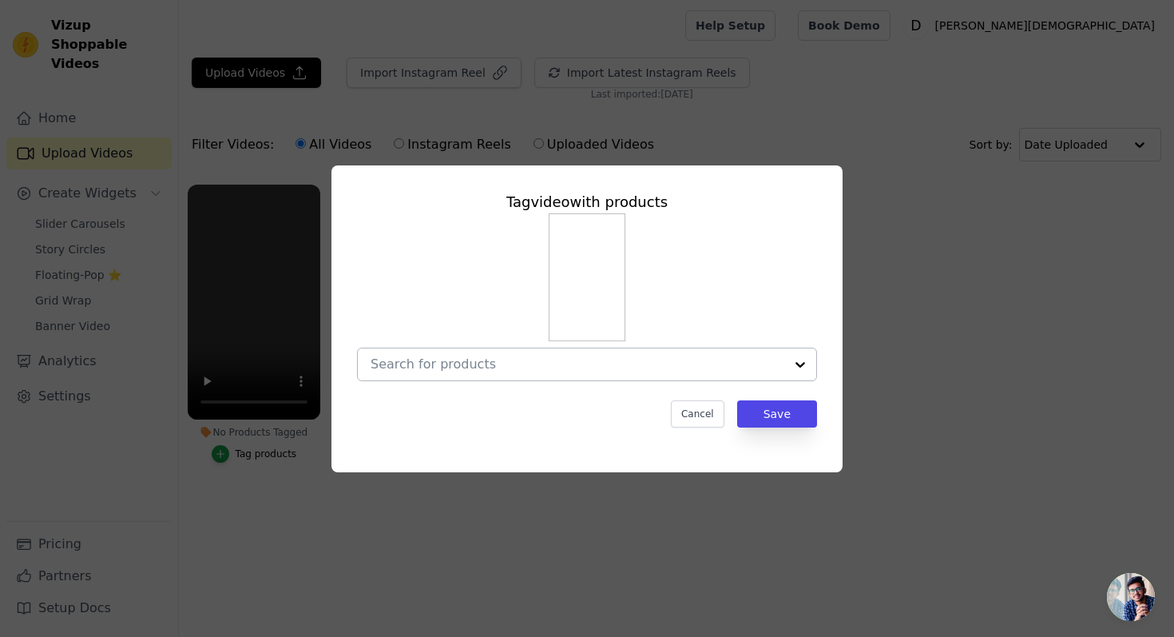
click at [570, 367] on input "No Products Tagged Tag video with products Cancel Save Tag products" at bounding box center [578, 363] width 414 height 15
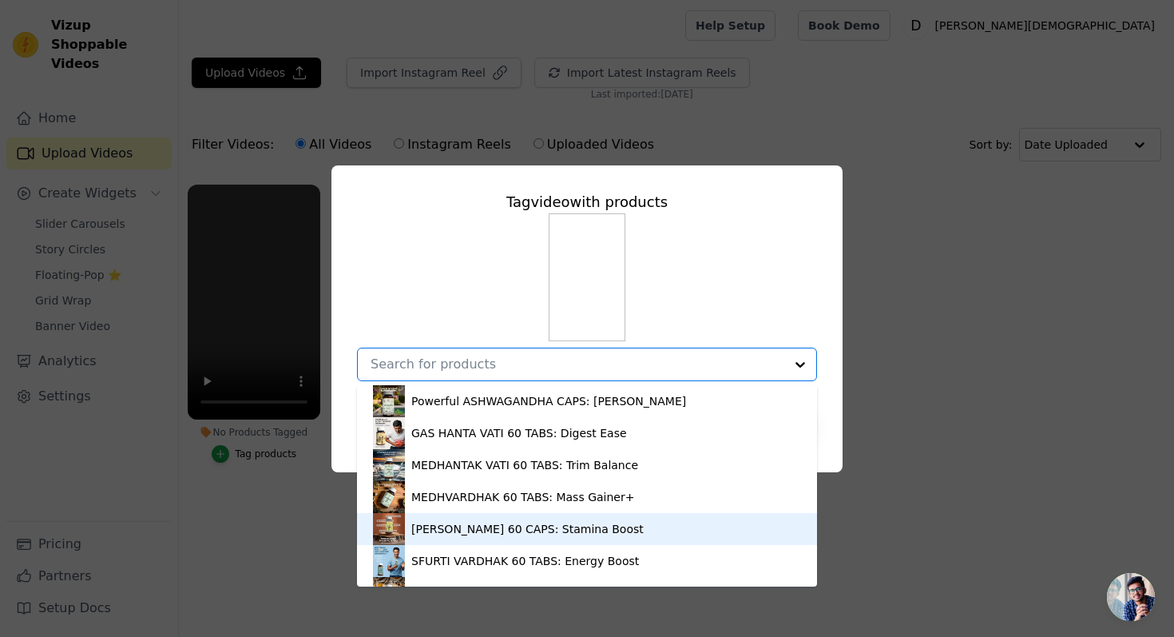
scroll to position [150, 0]
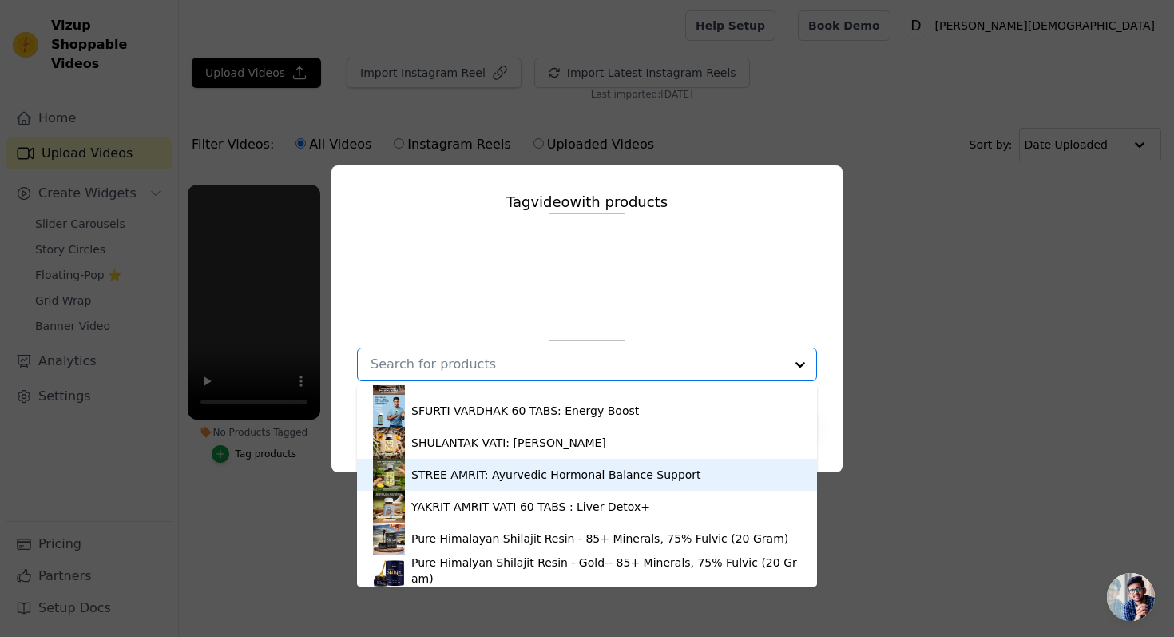
click at [474, 475] on div "STREE AMRIT: Ayurvedic Hormonal Balance Support" at bounding box center [556, 475] width 290 height 16
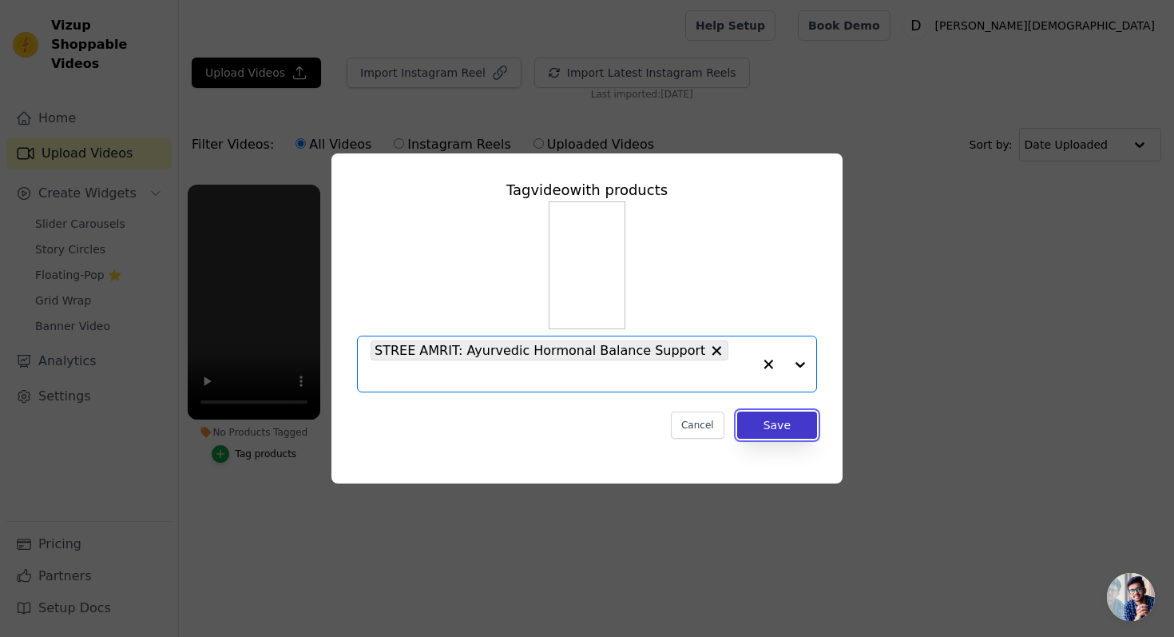
click at [800, 423] on button "Save" at bounding box center [777, 424] width 80 height 27
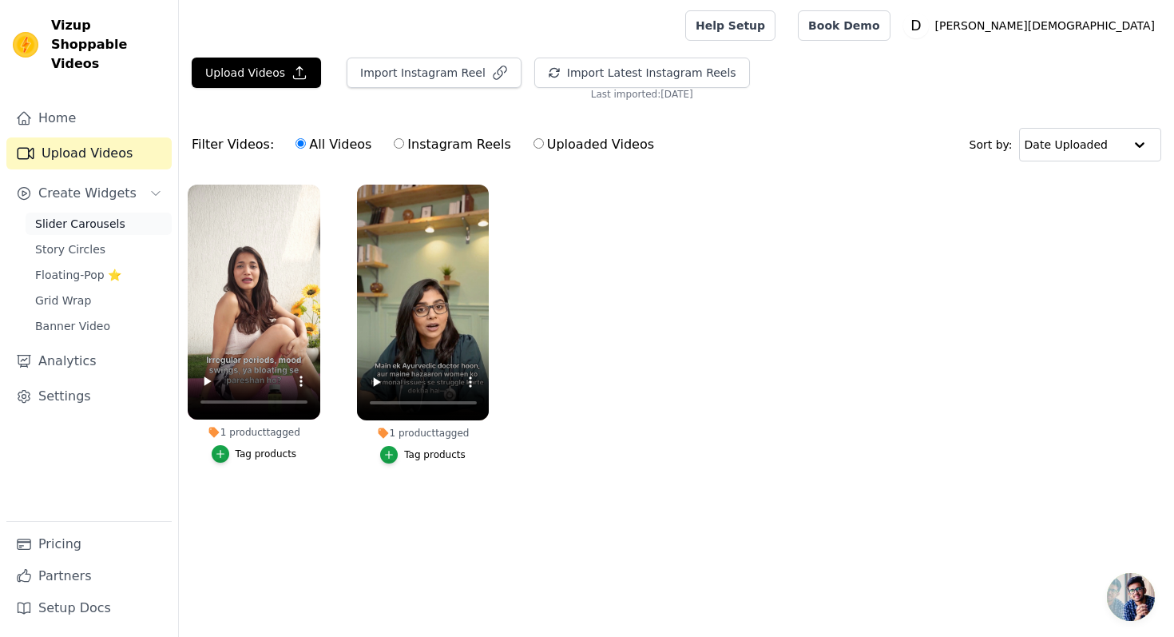
click at [74, 216] on span "Slider Carousels" at bounding box center [80, 224] width 90 height 16
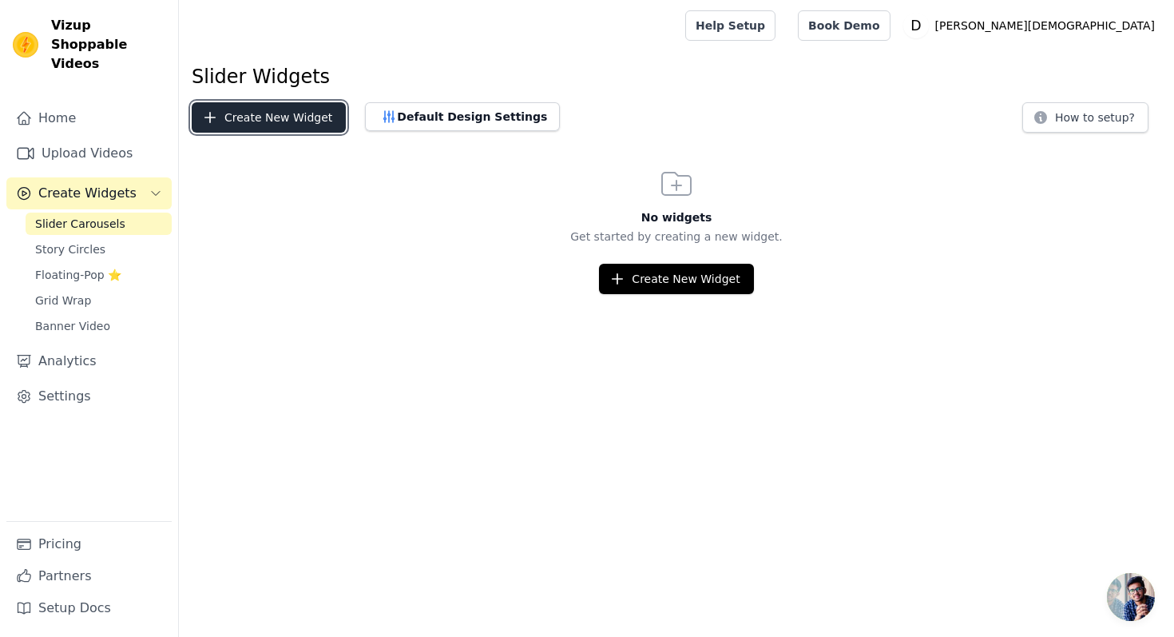
click at [296, 118] on button "Create New Widget" at bounding box center [269, 117] width 154 height 30
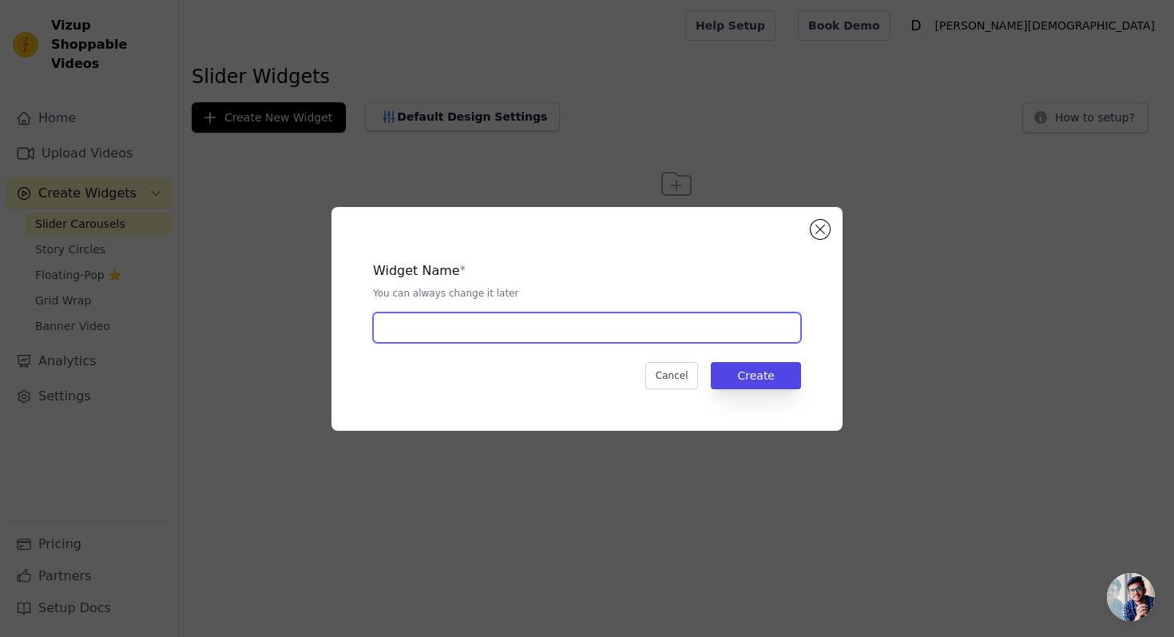
click at [430, 328] on input "text" at bounding box center [587, 327] width 428 height 30
type input "Product page"
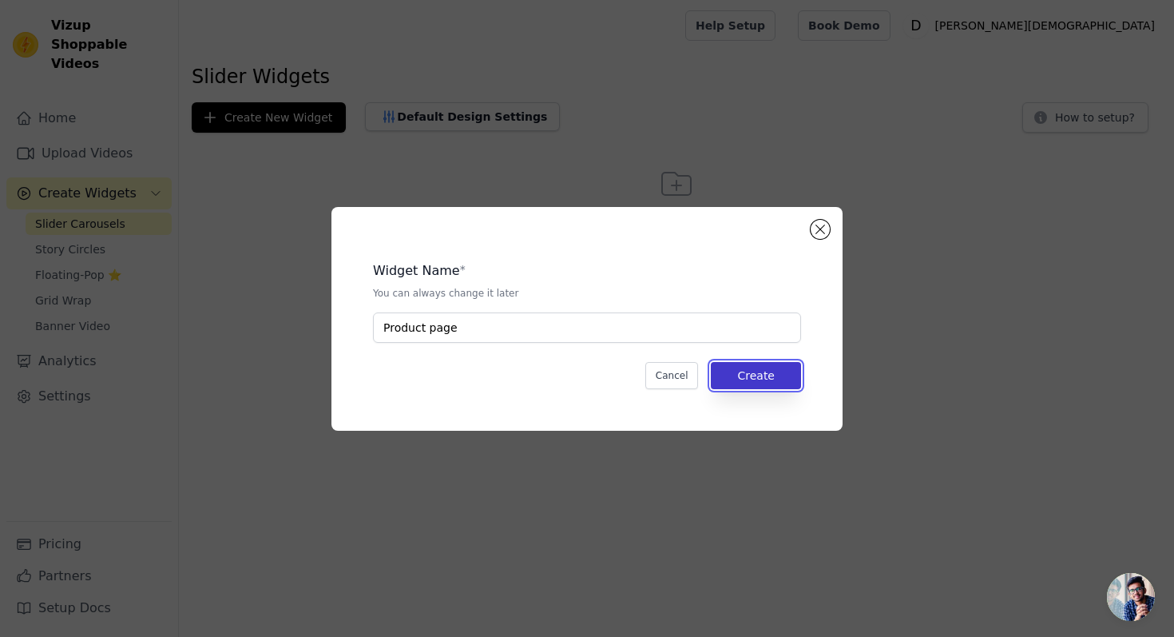
click at [745, 383] on button "Create" at bounding box center [756, 375] width 90 height 27
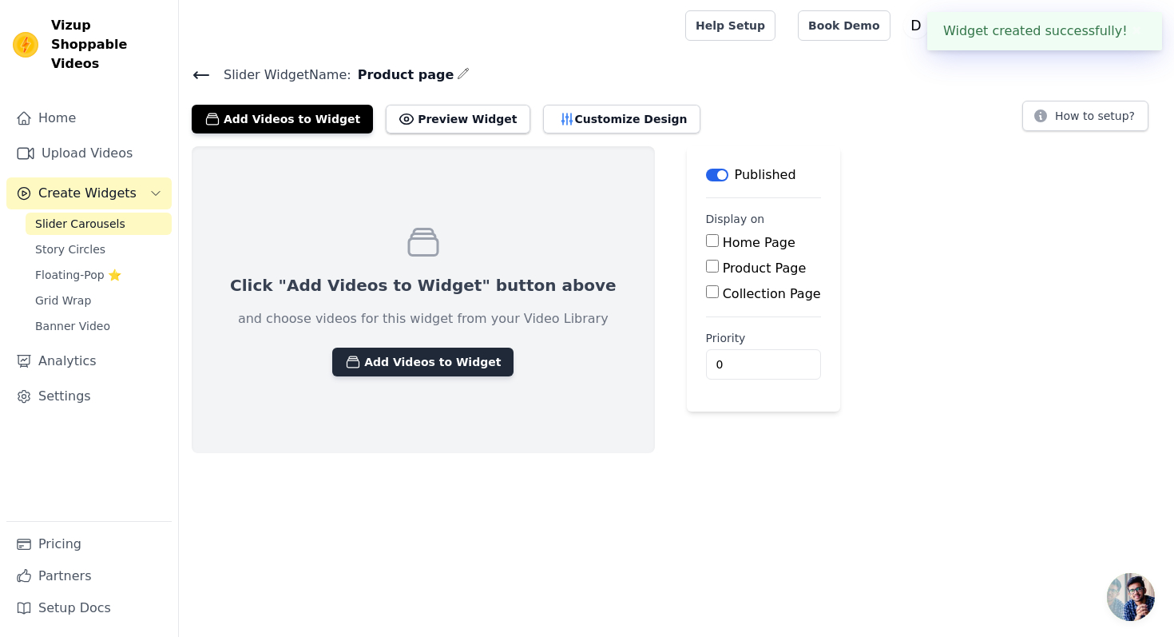
click at [390, 361] on button "Add Videos to Widget" at bounding box center [422, 361] width 181 height 29
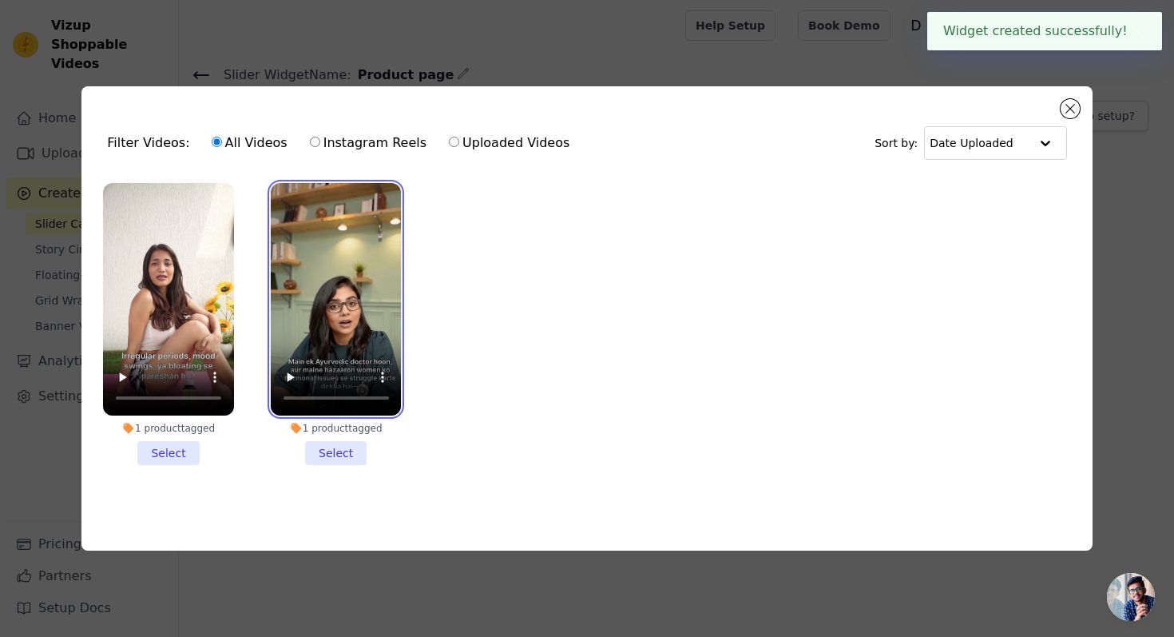
click at [296, 319] on video at bounding box center [336, 299] width 131 height 232
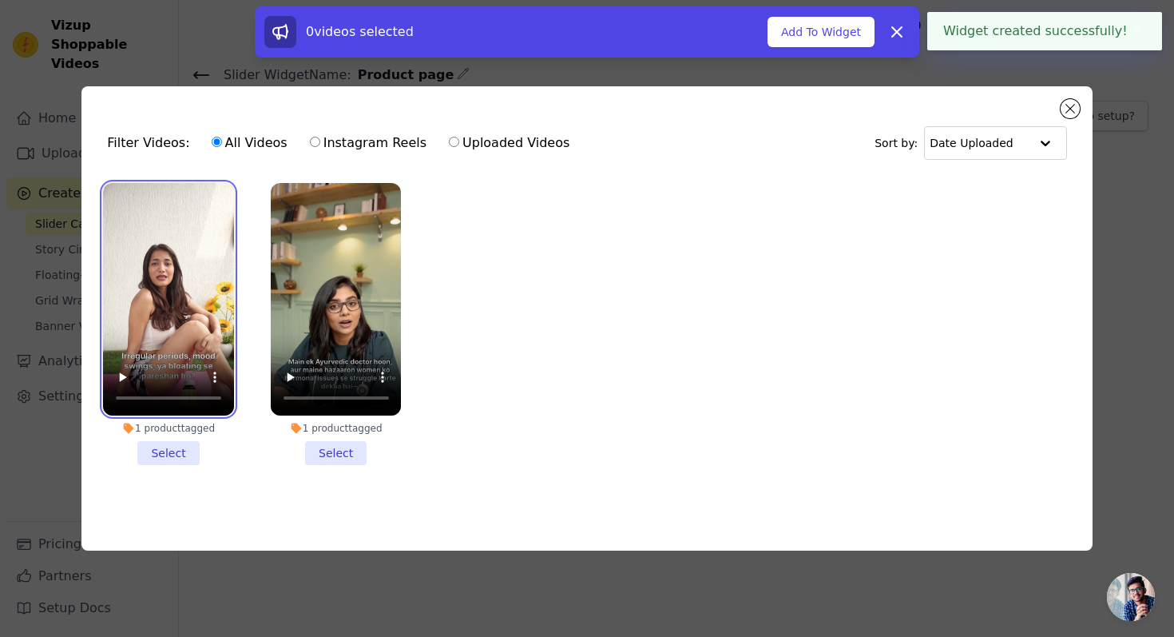
click at [189, 296] on video at bounding box center [168, 299] width 131 height 232
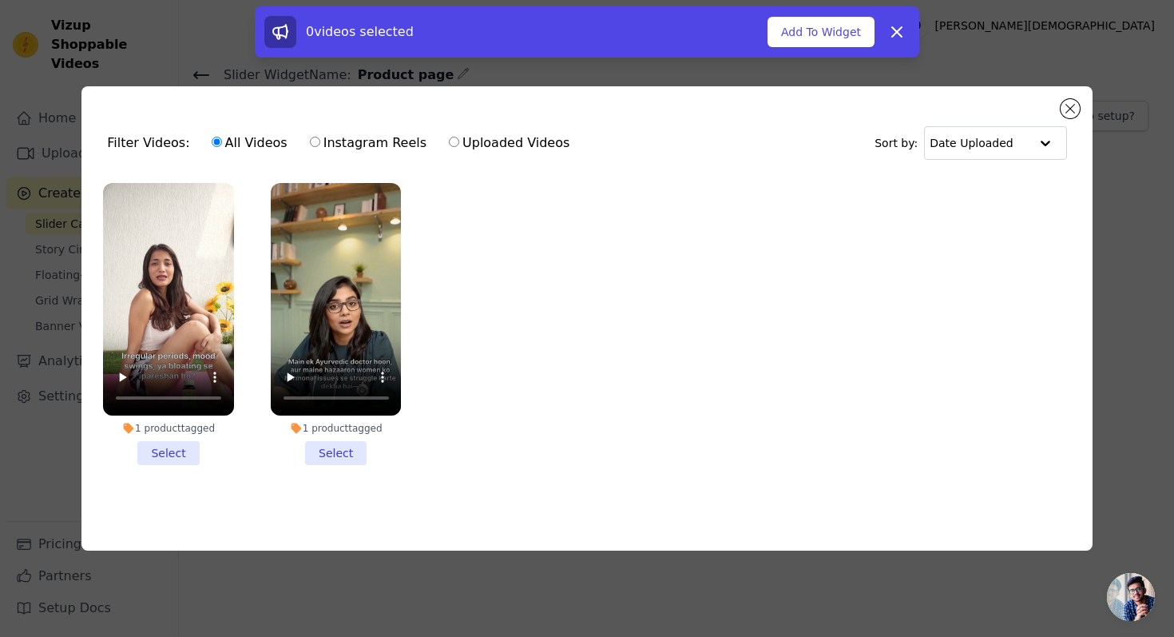
click at [328, 447] on li "1 product tagged Select" at bounding box center [336, 324] width 131 height 282
click at [0, 0] on input "1 product tagged Select" at bounding box center [0, 0] width 0 height 0
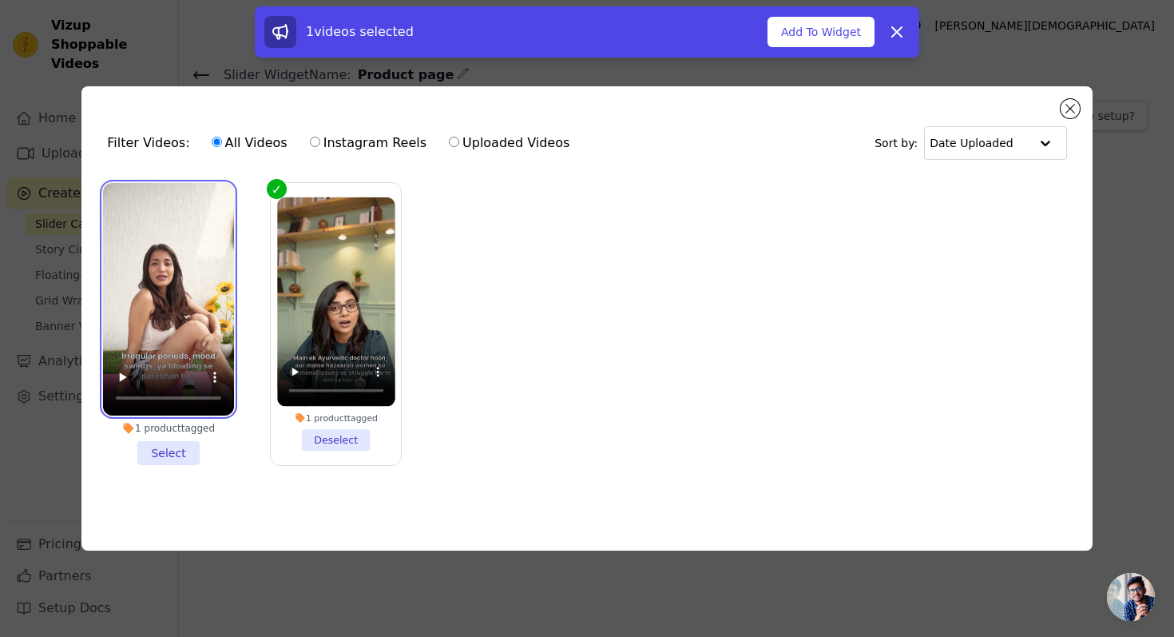
click at [197, 222] on video at bounding box center [168, 299] width 131 height 232
click at [175, 452] on li "1 product tagged Select" at bounding box center [168, 324] width 131 height 282
click at [0, 0] on input "1 product tagged Select" at bounding box center [0, 0] width 0 height 0
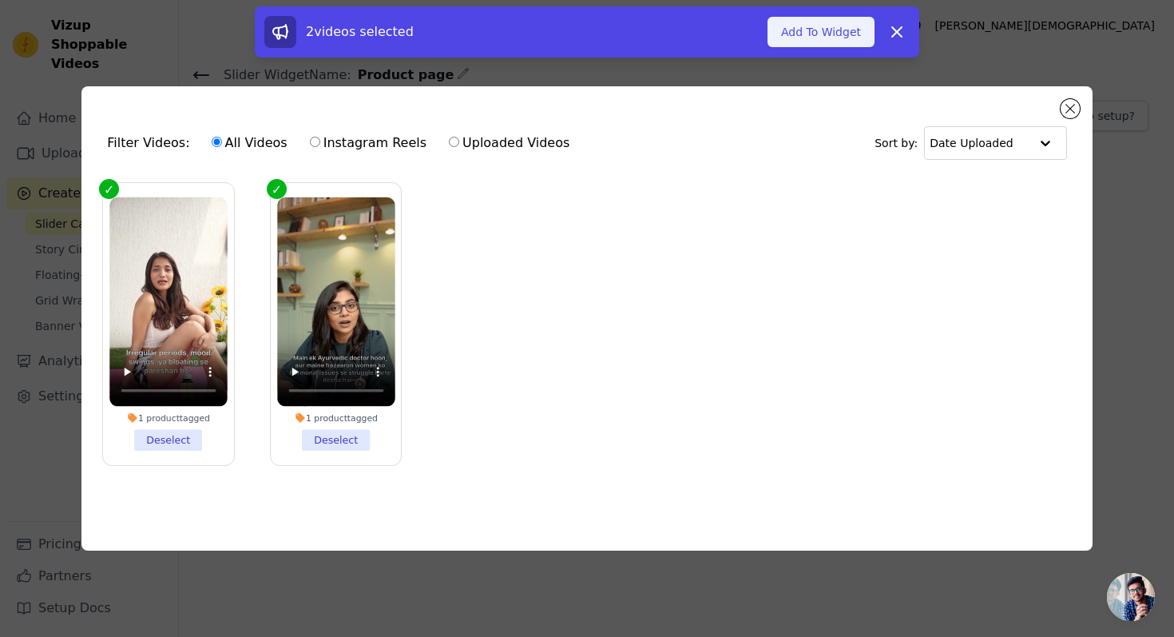
click at [840, 34] on button "Add To Widget" at bounding box center [821, 32] width 107 height 30
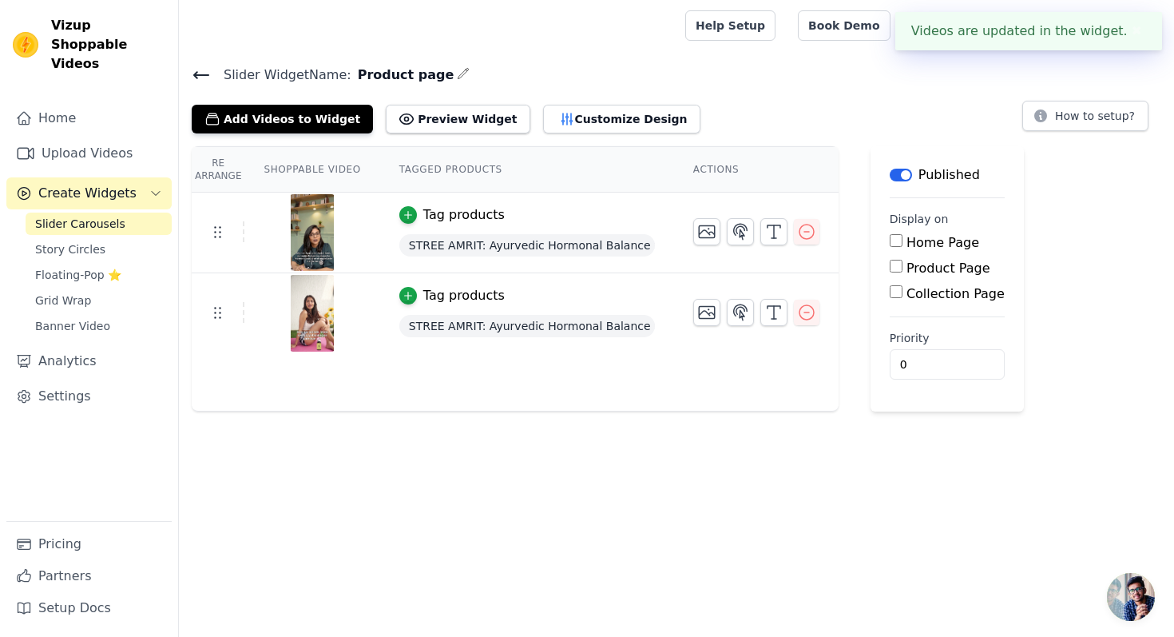
click at [893, 266] on input "Product Page" at bounding box center [896, 266] width 13 height 13
checkbox input "true"
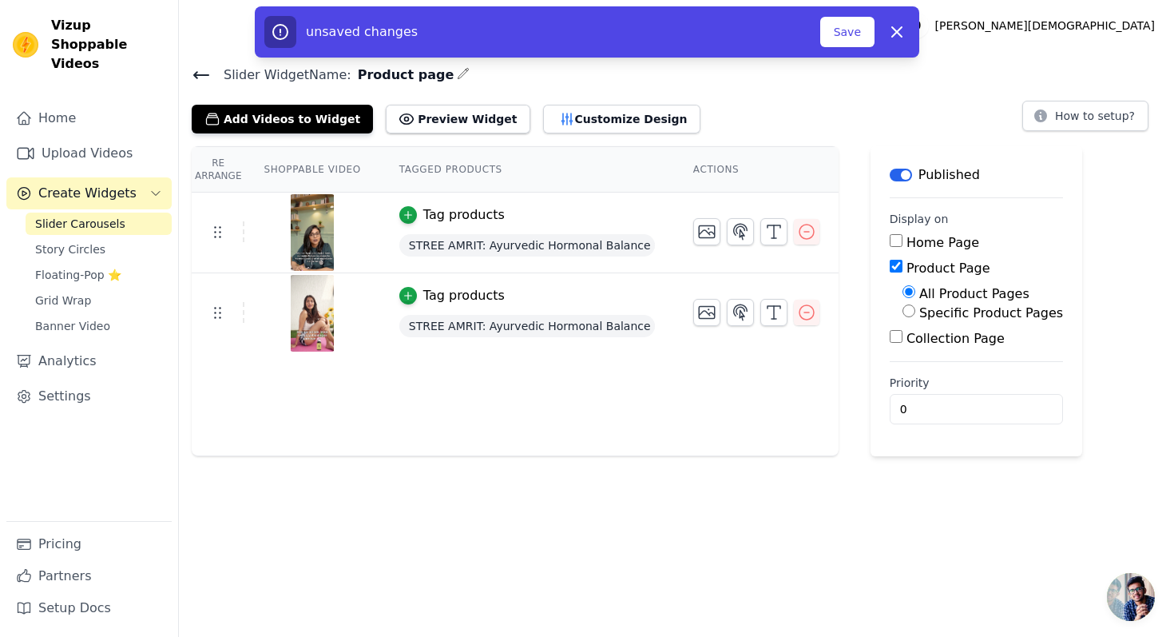
click at [907, 308] on input "Specific Product Pages" at bounding box center [909, 310] width 13 height 13
radio input "true"
click at [929, 347] on button "Select Products" at bounding box center [956, 349] width 107 height 27
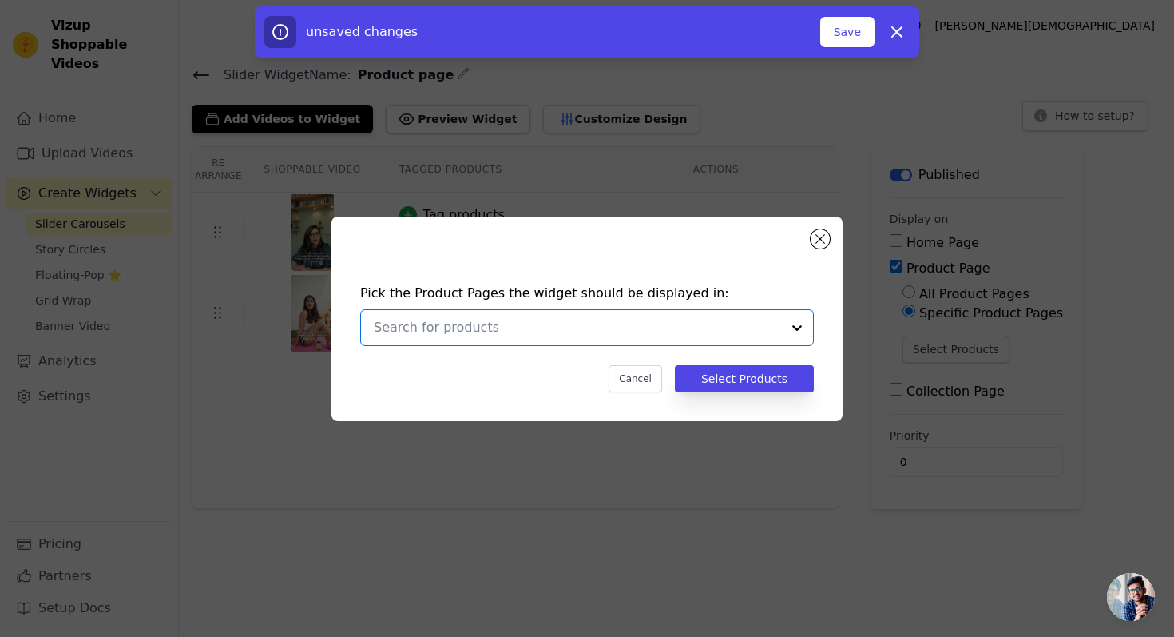
click at [669, 332] on input "text" at bounding box center [577, 327] width 407 height 19
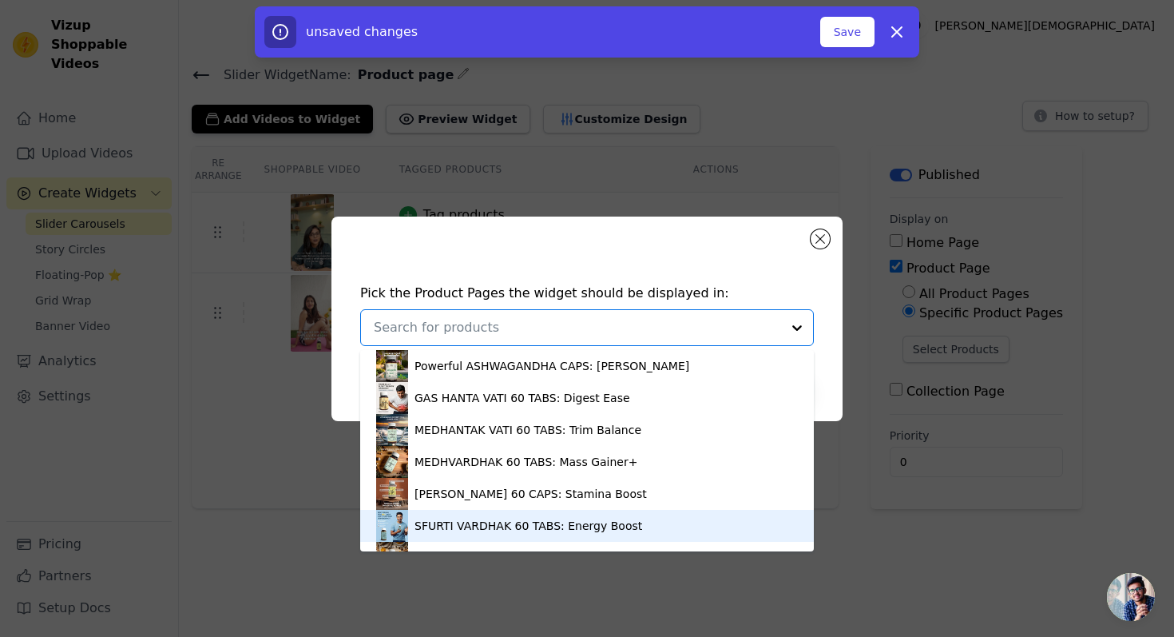
scroll to position [155, 0]
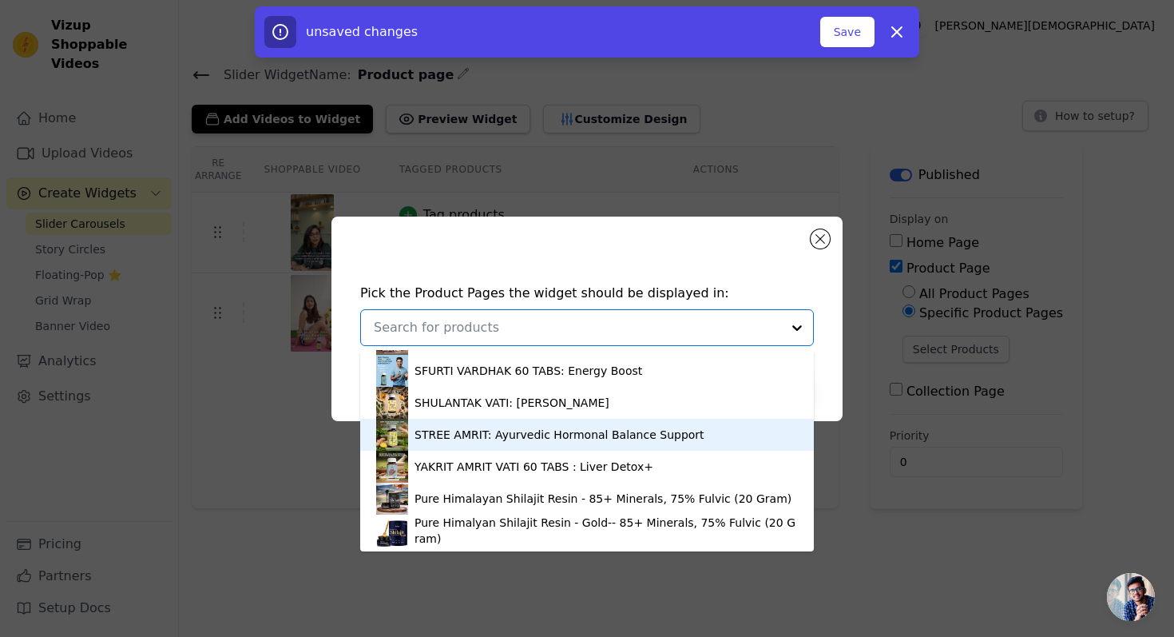
click at [489, 443] on div "STREE AMRIT: Ayurvedic Hormonal Balance Support" at bounding box center [587, 435] width 422 height 32
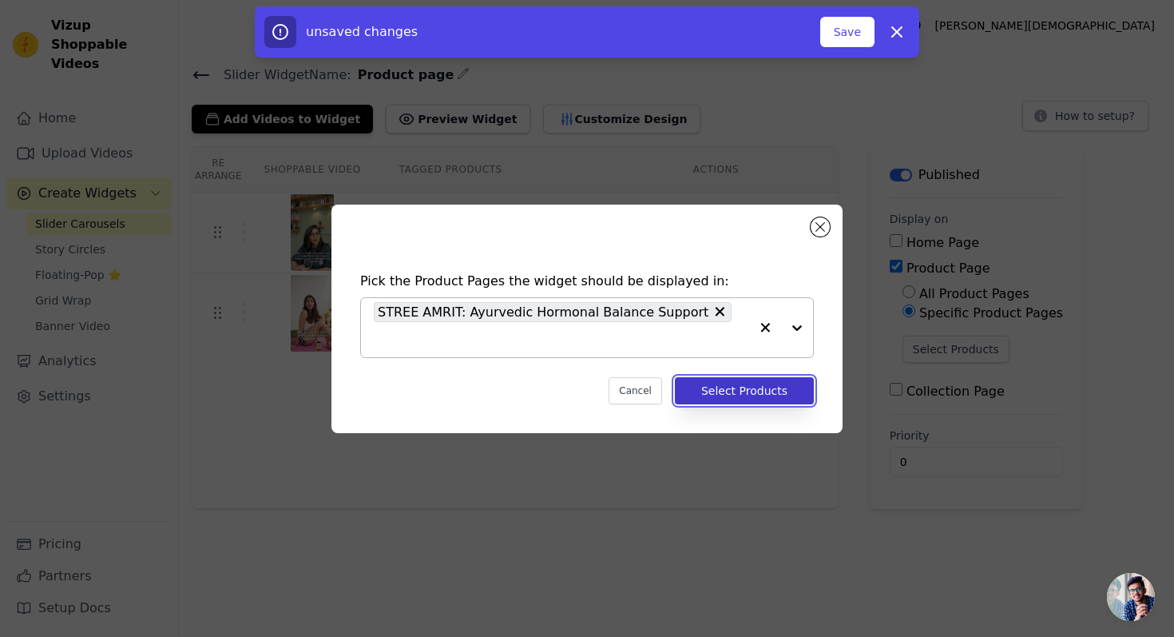
click at [757, 382] on button "Select Products" at bounding box center [744, 390] width 139 height 27
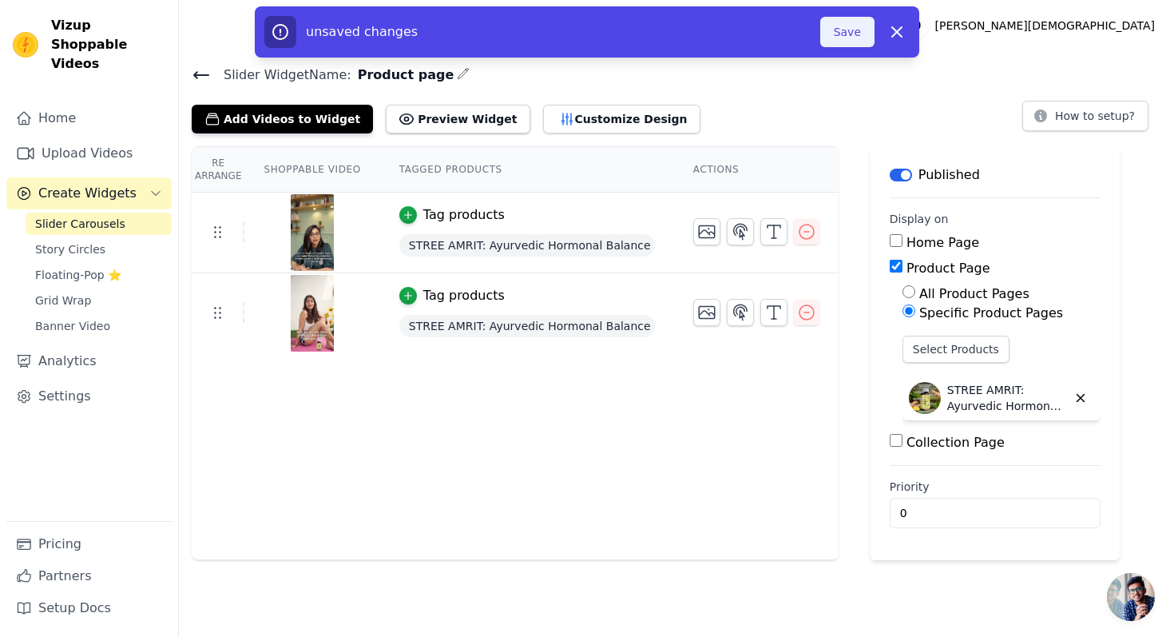
click at [858, 38] on button "Save" at bounding box center [847, 32] width 54 height 30
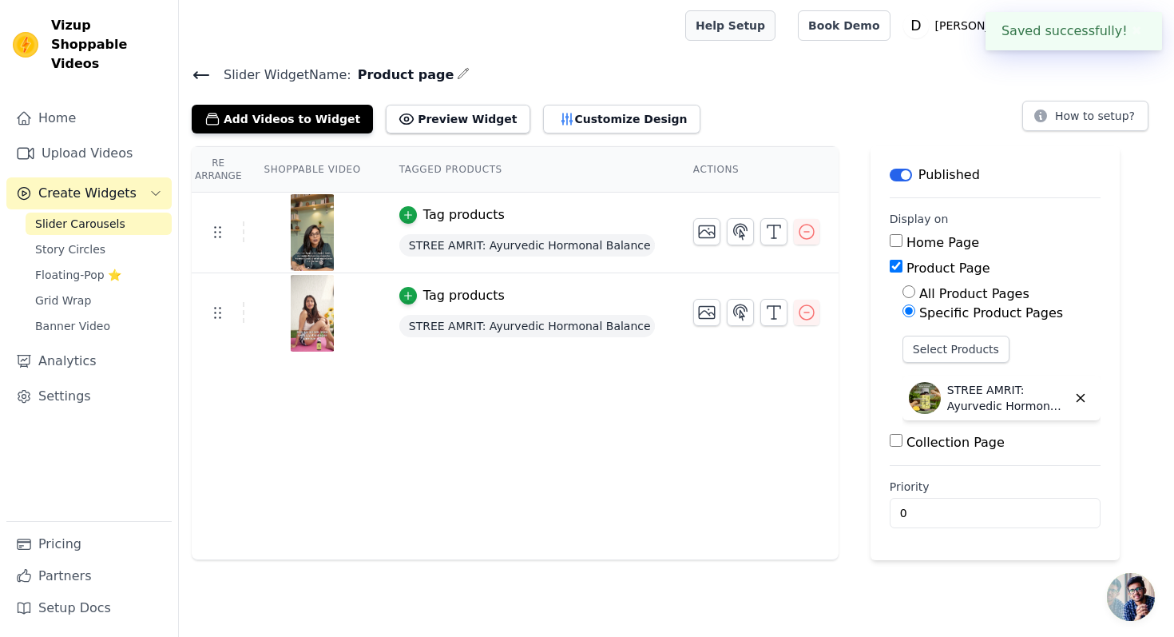
click at [776, 22] on link "Help Setup" at bounding box center [730, 25] width 90 height 30
click at [474, 118] on button "Preview Widget" at bounding box center [458, 119] width 144 height 29
click at [569, 114] on button "Customize Design" at bounding box center [621, 119] width 157 height 29
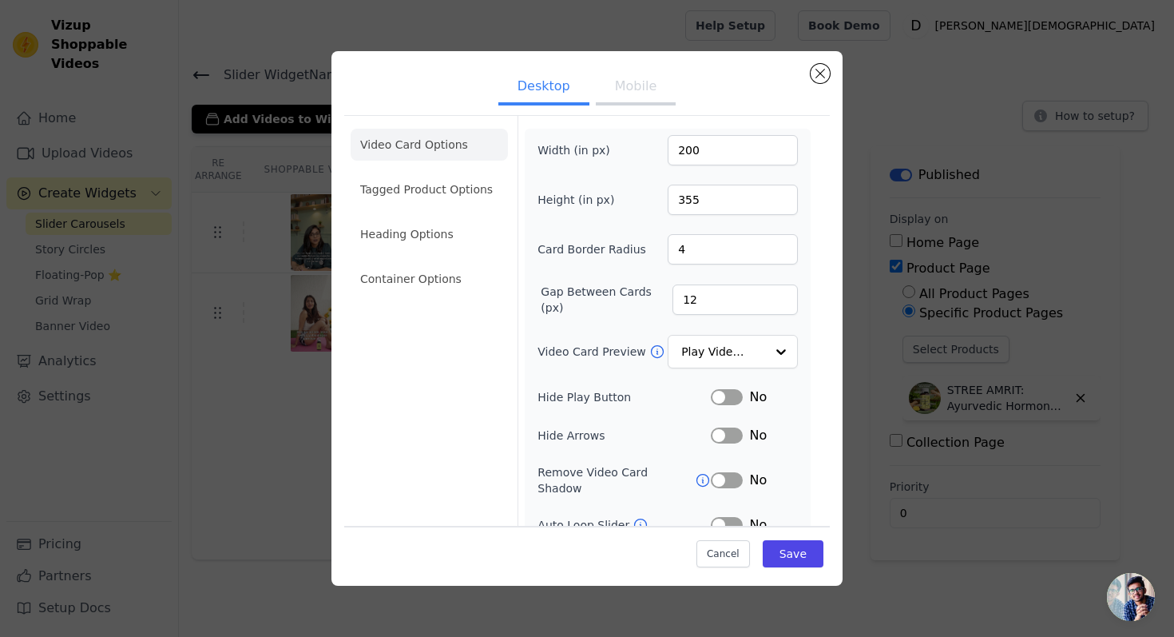
click at [633, 90] on button "Mobile" at bounding box center [636, 87] width 80 height 35
click at [707, 197] on input "355" at bounding box center [733, 200] width 130 height 30
click at [768, 154] on input "200" at bounding box center [733, 150] width 130 height 30
drag, startPoint x: 717, startPoint y: 152, endPoint x: 652, endPoint y: 152, distance: 65.5
click at [652, 152] on div "Width (in px) 200" at bounding box center [668, 150] width 260 height 30
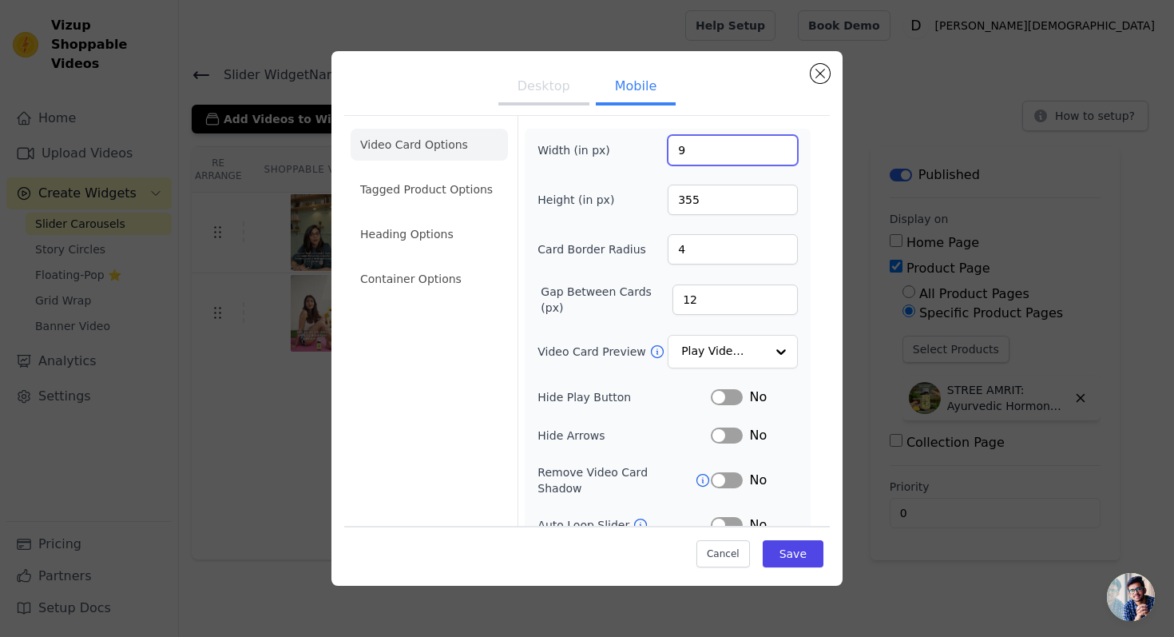
type input "9"
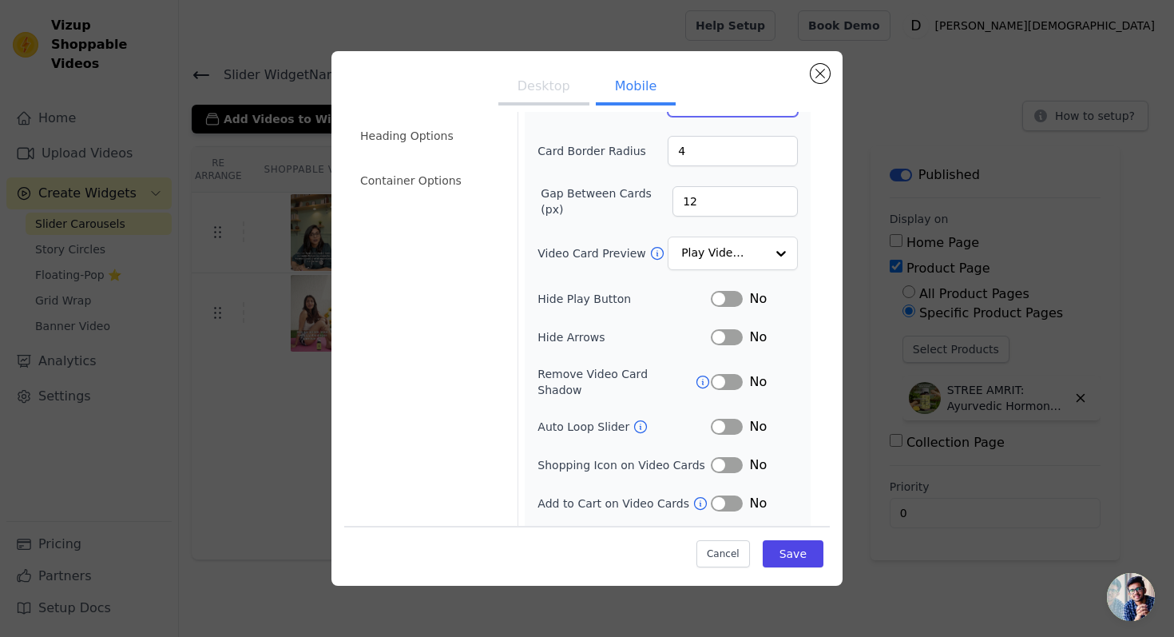
scroll to position [124, 0]
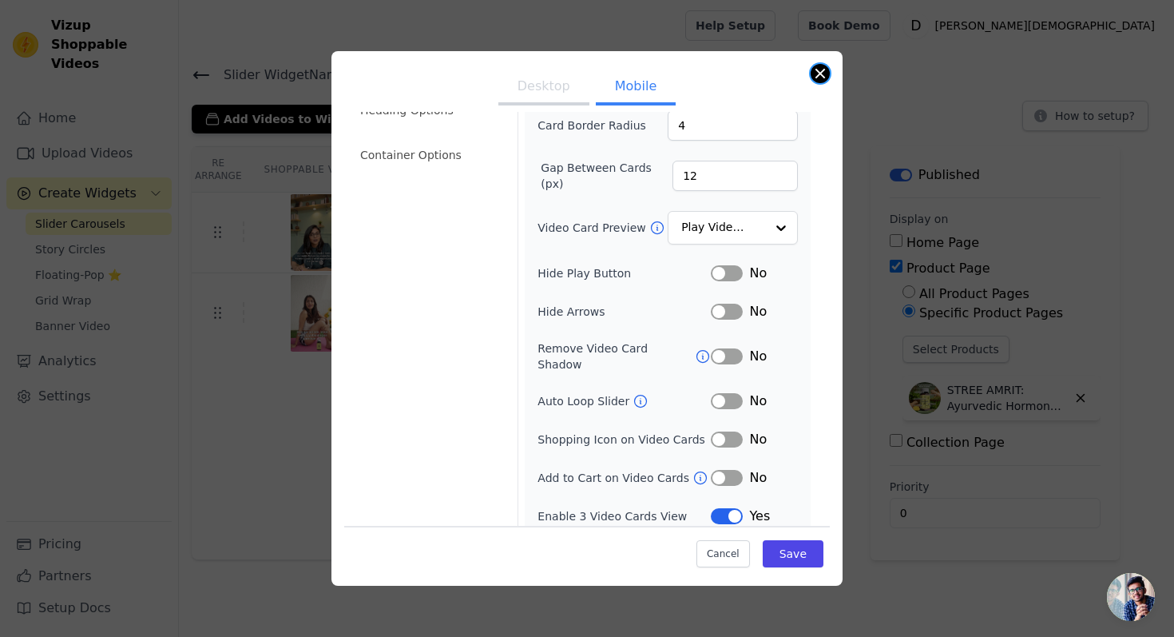
click at [818, 77] on button "Close modal" at bounding box center [820, 73] width 19 height 19
